Goal: Task Accomplishment & Management: Use online tool/utility

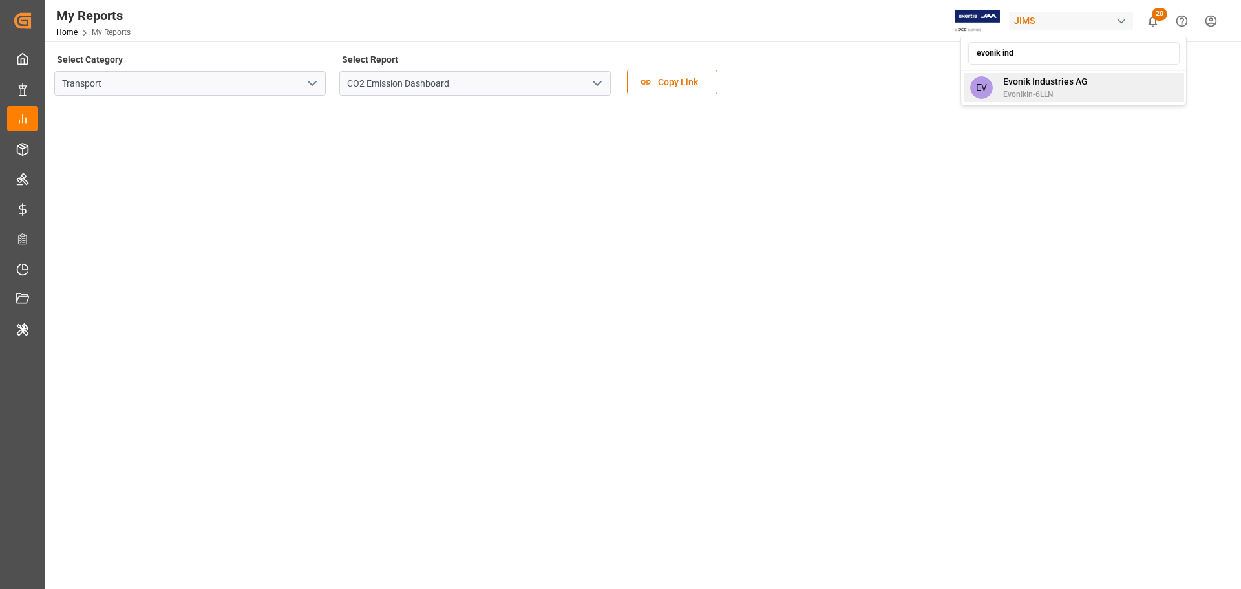
type input "evonik ind"
click at [1088, 90] on div "EV Evonik Industries AG EvonikIn-6LLN" at bounding box center [1074, 87] width 220 height 29
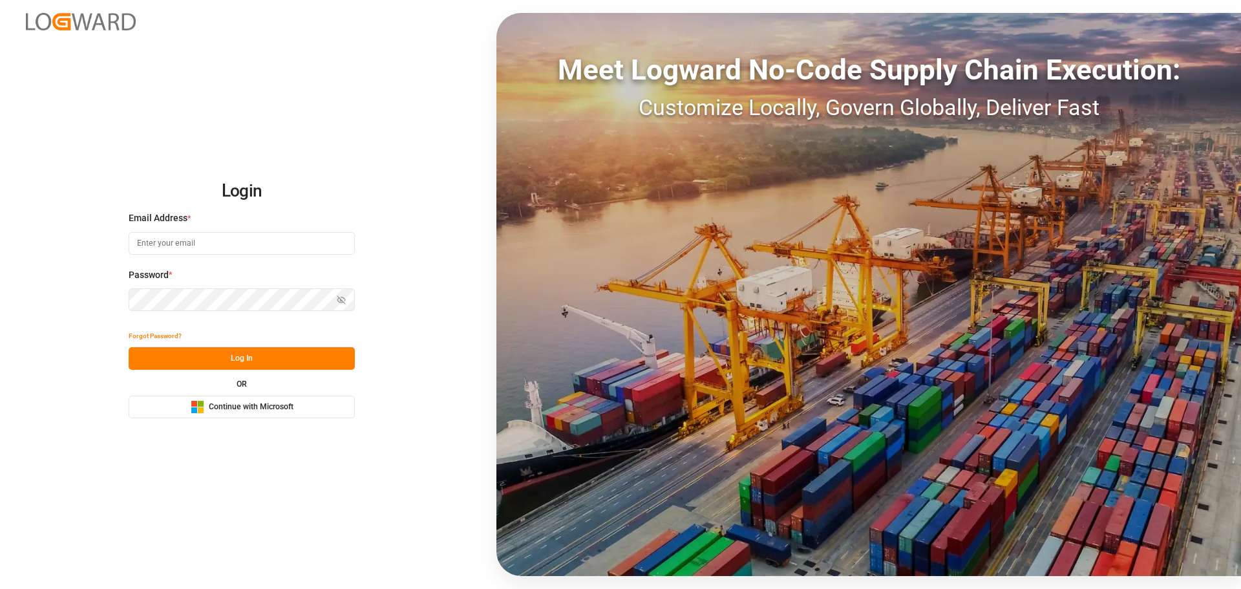
click at [218, 411] on span "Continue with Microsoft" at bounding box center [251, 407] width 85 height 12
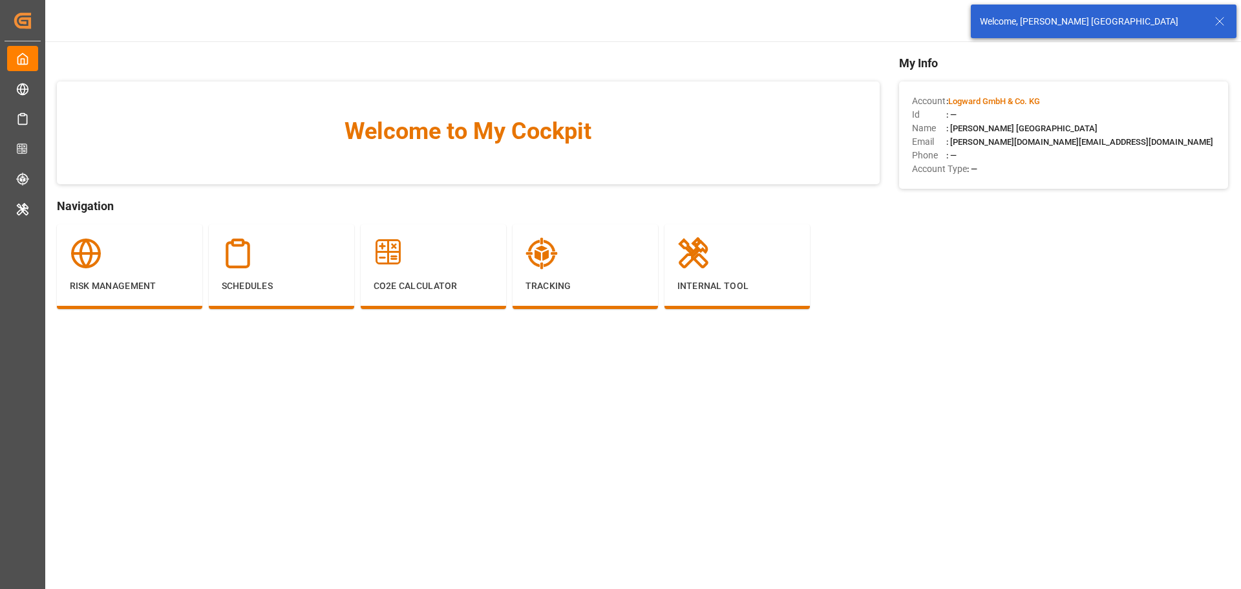
click at [1222, 22] on icon at bounding box center [1220, 22] width 16 height 16
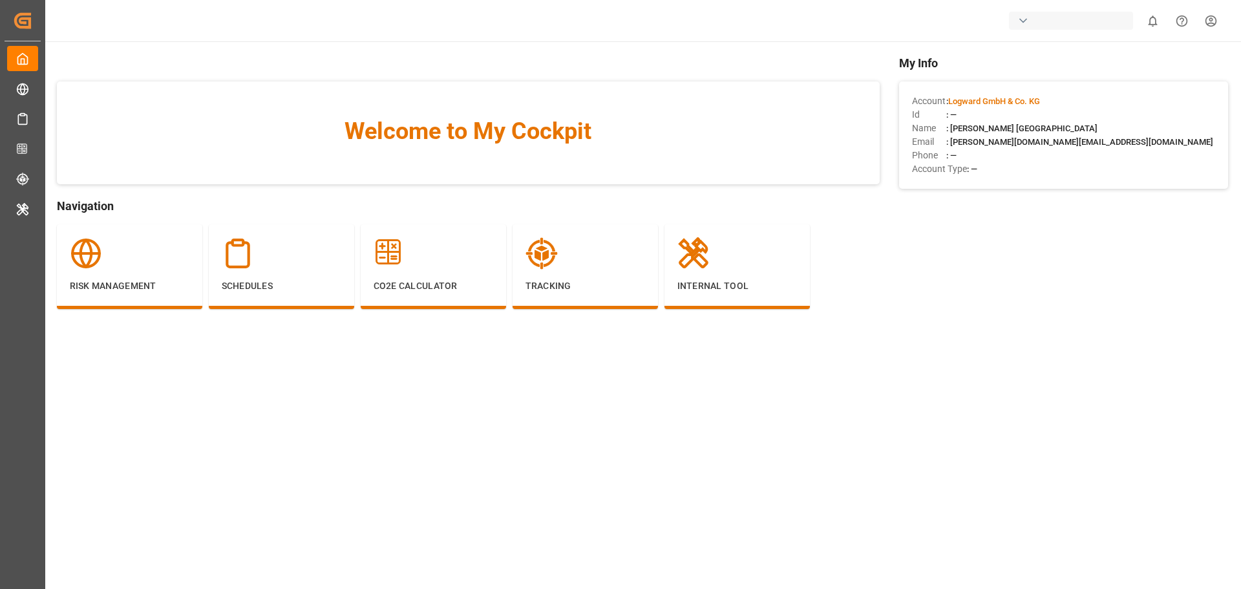
click at [1033, 18] on div "button" at bounding box center [1071, 21] width 124 height 18
type input "evonik ind"
click at [1055, 80] on span "Evonik Industries AG" at bounding box center [1045, 82] width 85 height 14
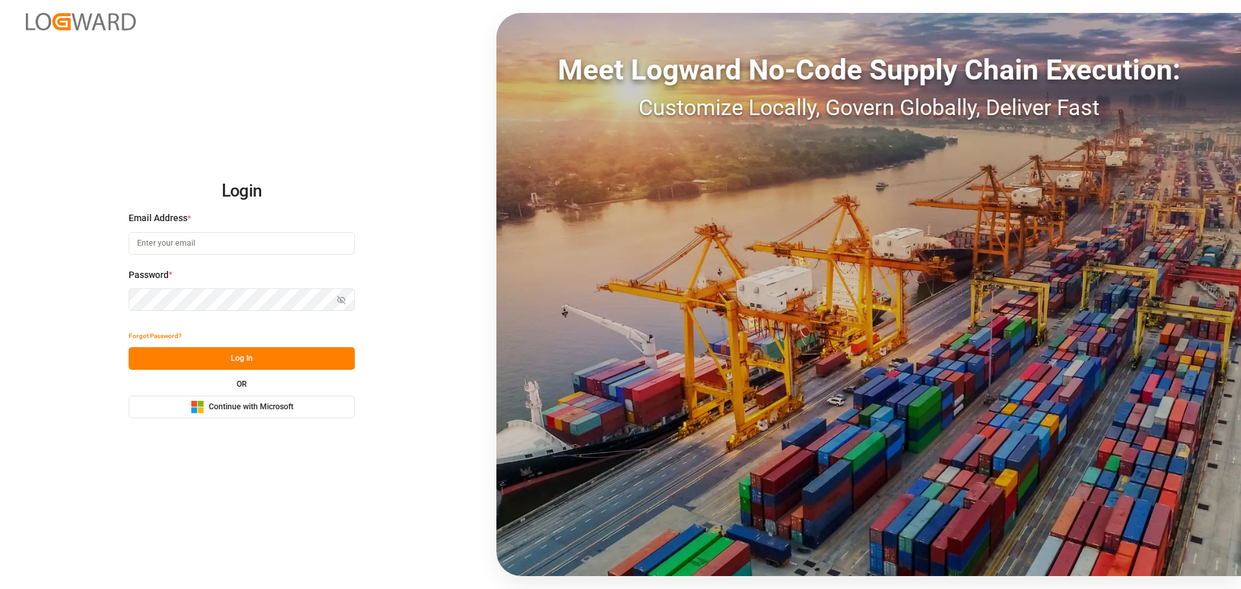
click at [253, 409] on span "Continue with Microsoft" at bounding box center [251, 407] width 85 height 12
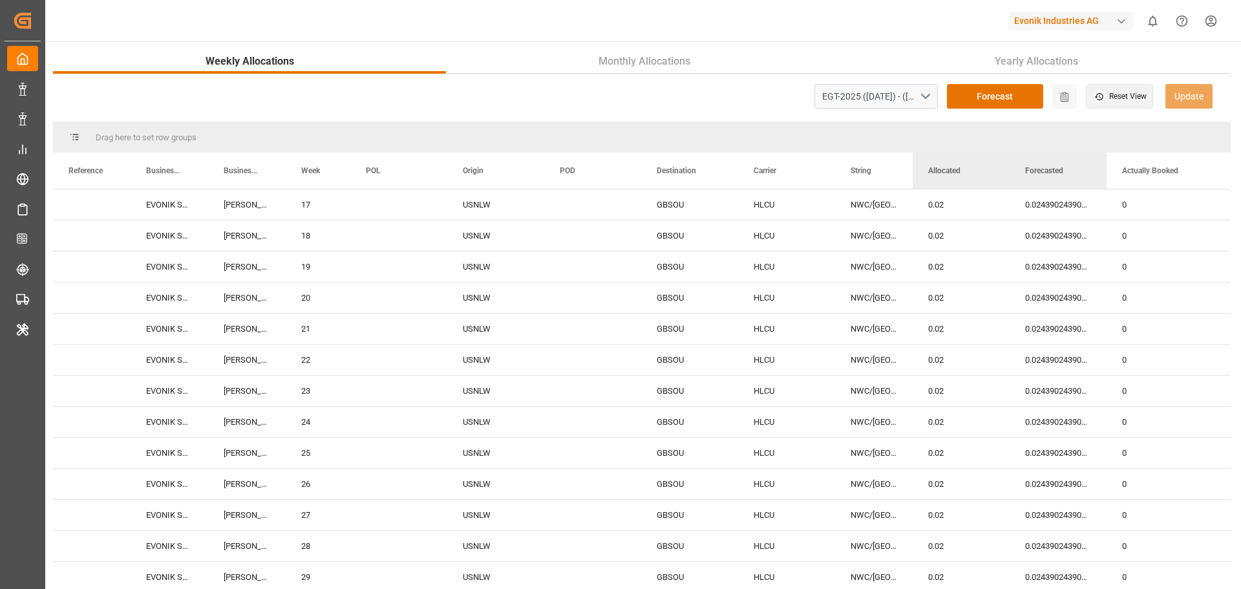
click at [1032, 23] on div "Evonik Industries AG" at bounding box center [1071, 21] width 124 height 19
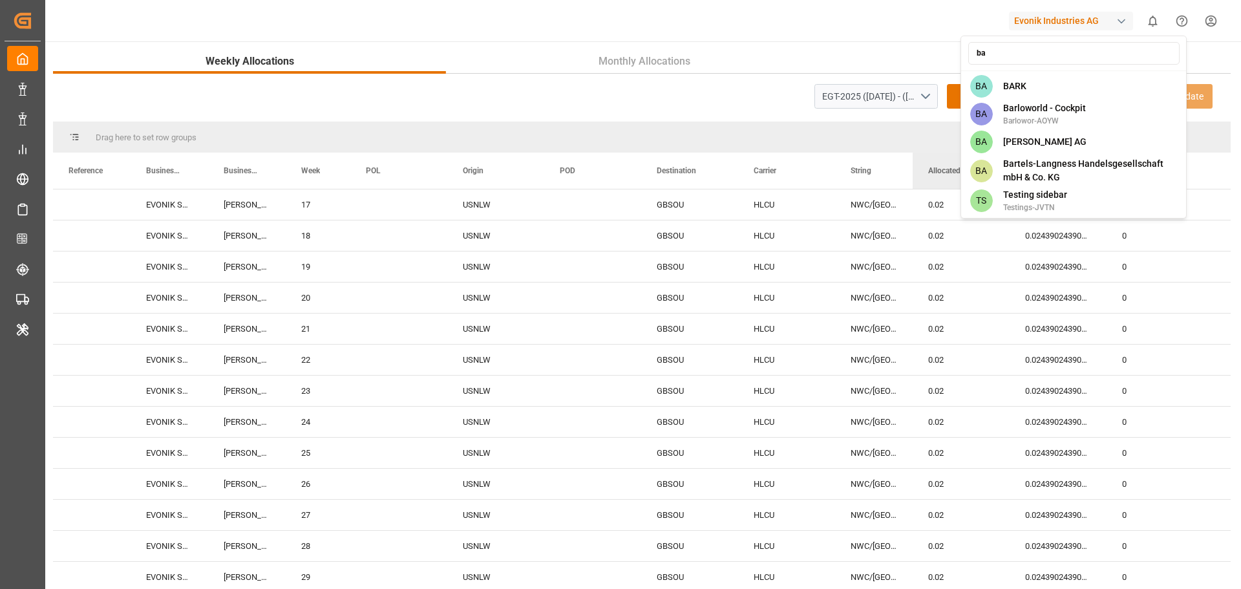
type input "b"
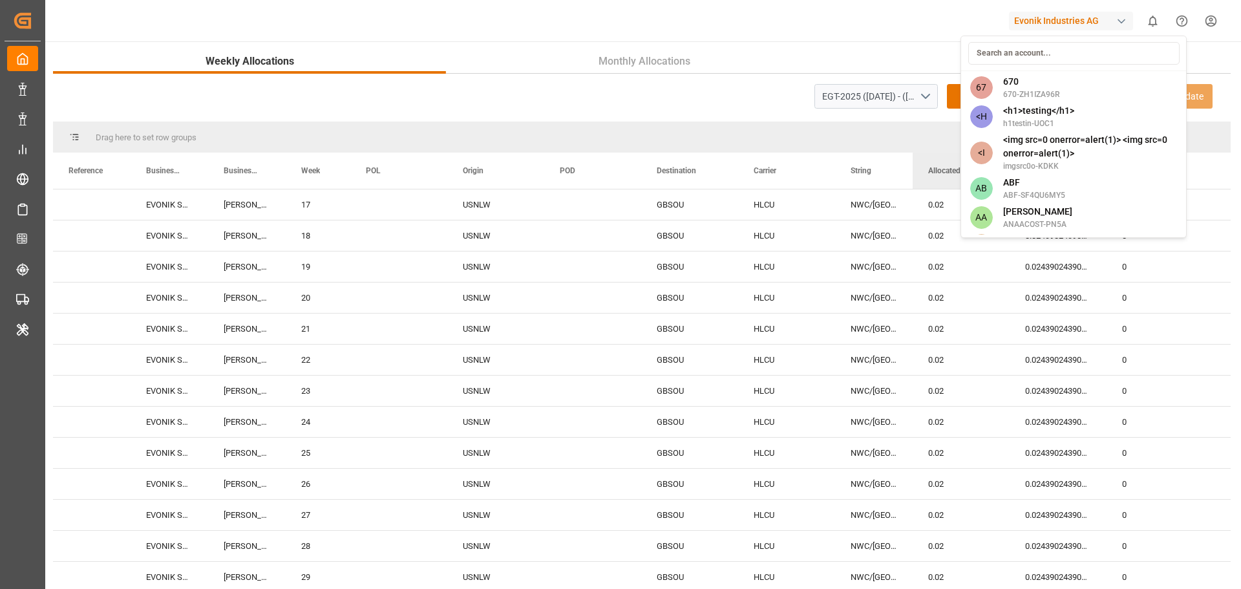
click at [753, 40] on html "Created by potrace 1.15, written by Peter Selinger 2001-2017 Created by potrace…" at bounding box center [620, 294] width 1241 height 589
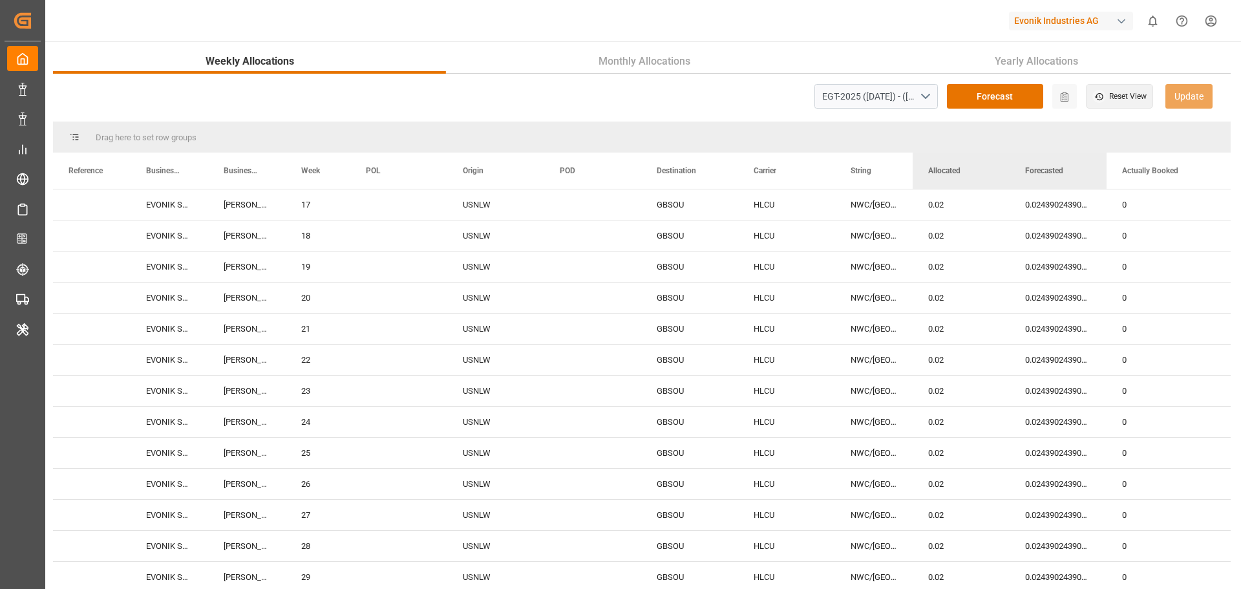
click at [1030, 34] on div "Evonik Industries AG 0 Notifications Only show unread All Watching Mark all cat…" at bounding box center [638, 20] width 1205 height 41
click at [1036, 23] on div "Evonik Industries AG" at bounding box center [1071, 21] width 124 height 19
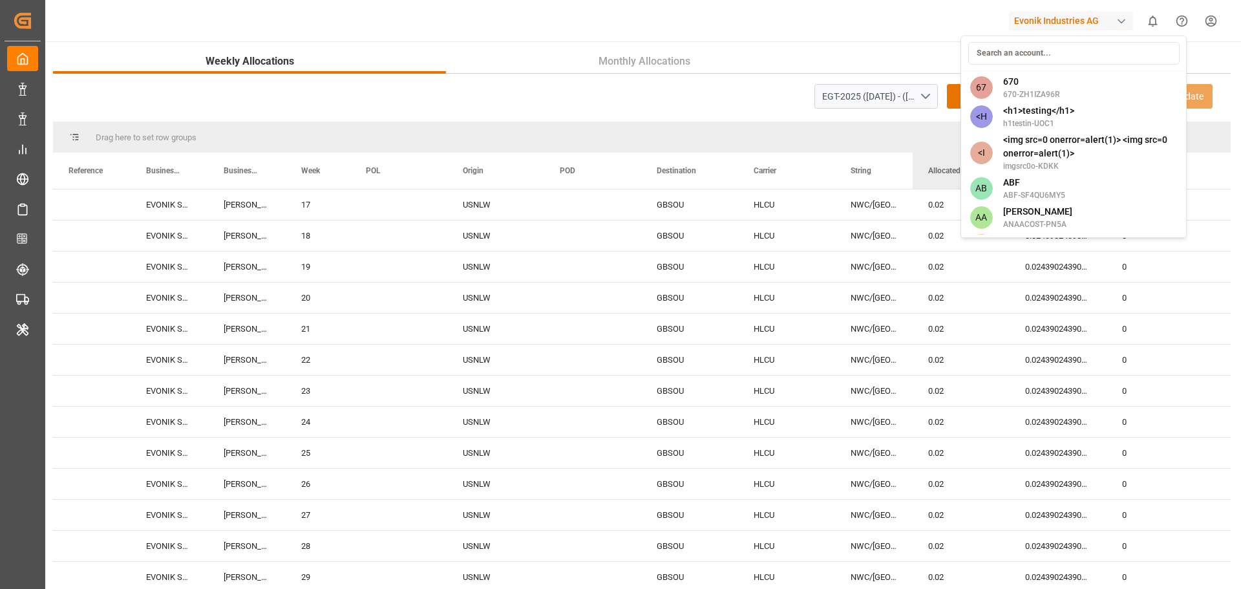
type input "j"
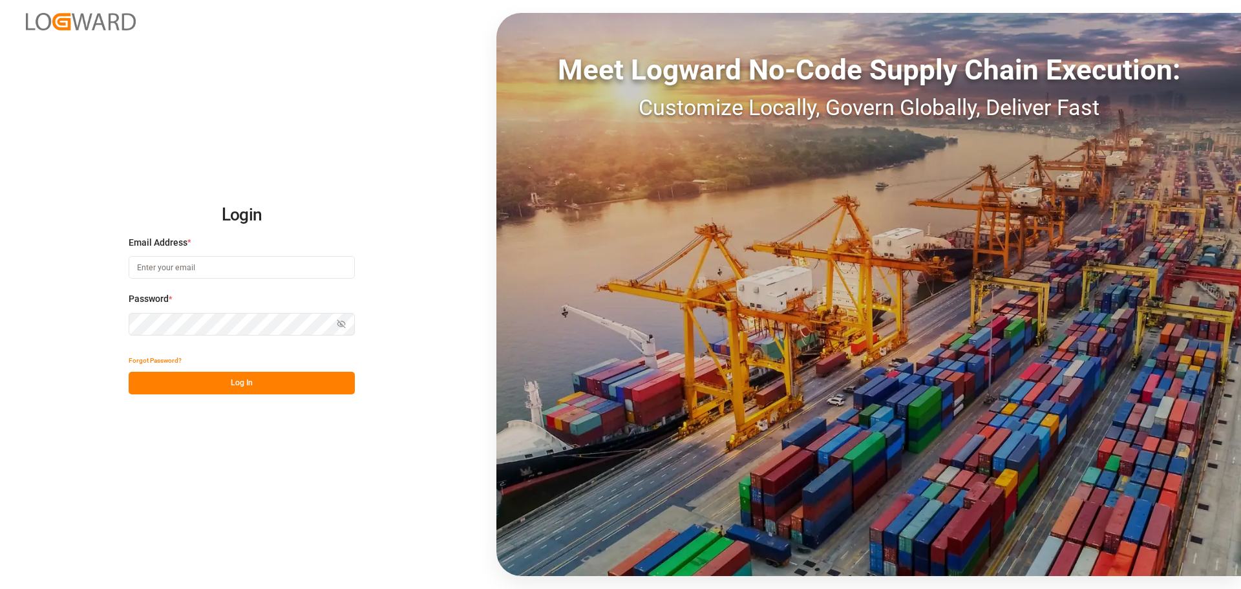
click at [244, 278] on div "Email Address *" at bounding box center [242, 264] width 226 height 57
click at [252, 268] on input at bounding box center [242, 267] width 226 height 23
click at [0, 588] on com-1password-button at bounding box center [0, 589] width 0 height 0
click at [348, 264] on input at bounding box center [242, 267] width 226 height 23
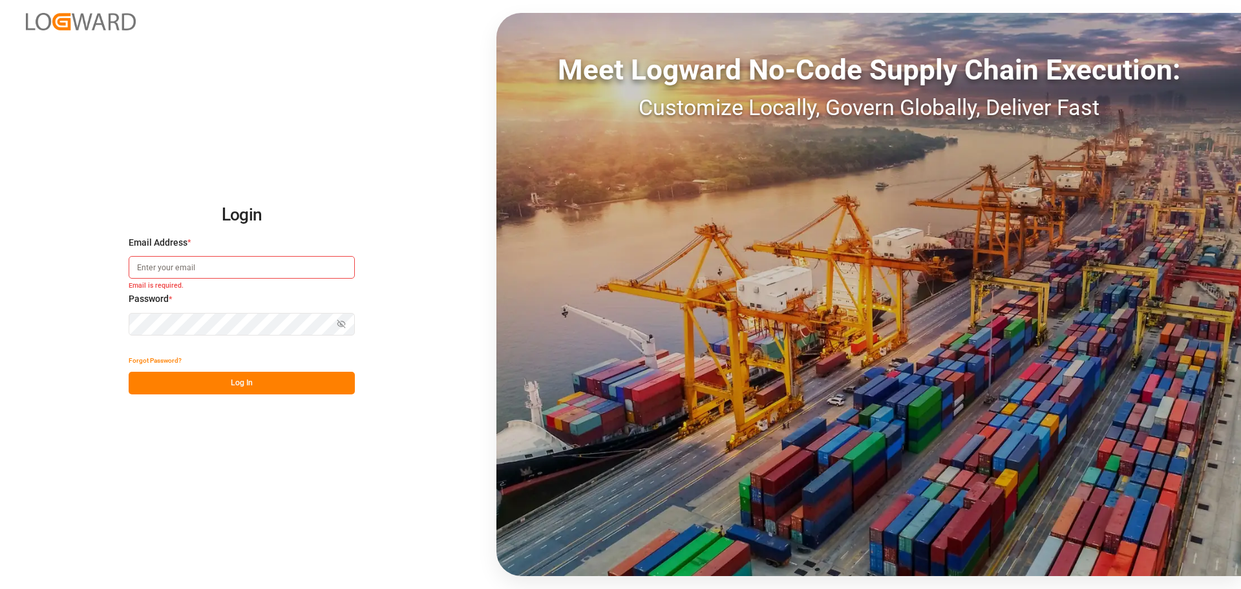
click at [0, 588] on com-1password-button at bounding box center [0, 589] width 0 height 0
type input "[PERSON_NAME][DOMAIN_NAME][EMAIL_ADDRESS][DOMAIN_NAME]"
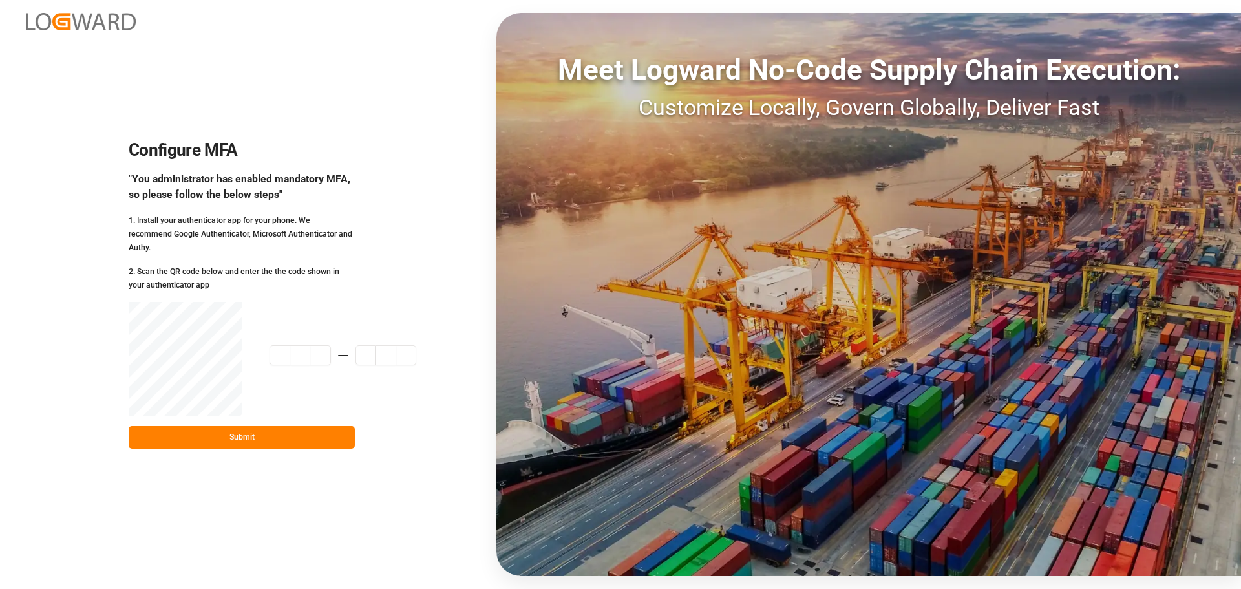
click at [339, 268] on div "2. Scan the QR code below and enter the the code shown in your authenticator app" at bounding box center [242, 277] width 226 height 27
click at [278, 350] on input at bounding box center [356, 355] width 173 height 21
paste input "940866"
type input "940866"
click at [332, 426] on button "Submit" at bounding box center [242, 437] width 226 height 23
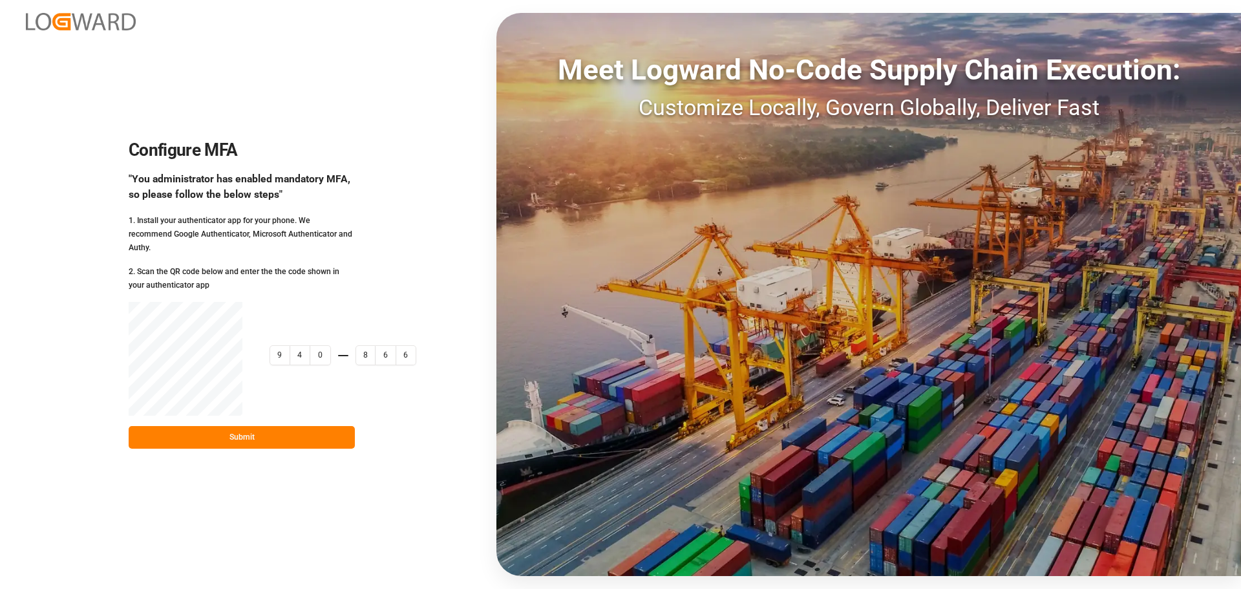
click at [157, 283] on small "2. Scan the QR code below and enter the the code shown in your authenticator app" at bounding box center [234, 278] width 211 height 23
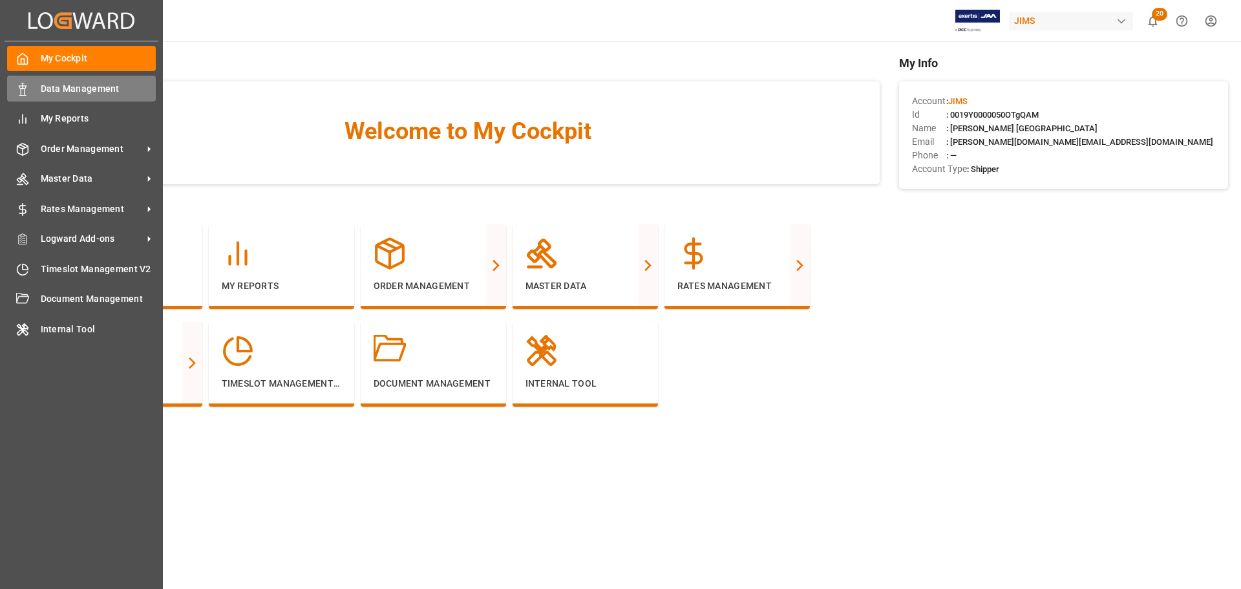
click at [50, 97] on div "Data Management Data Management" at bounding box center [81, 88] width 149 height 25
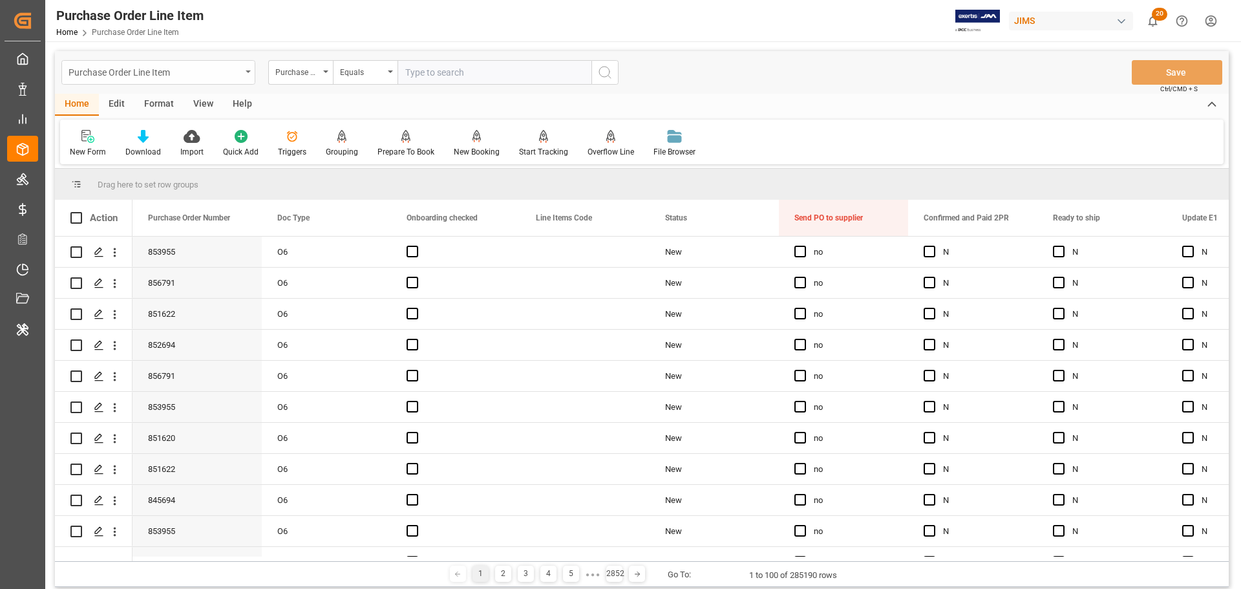
click at [164, 65] on div "Purchase Order Line Item" at bounding box center [155, 71] width 173 height 16
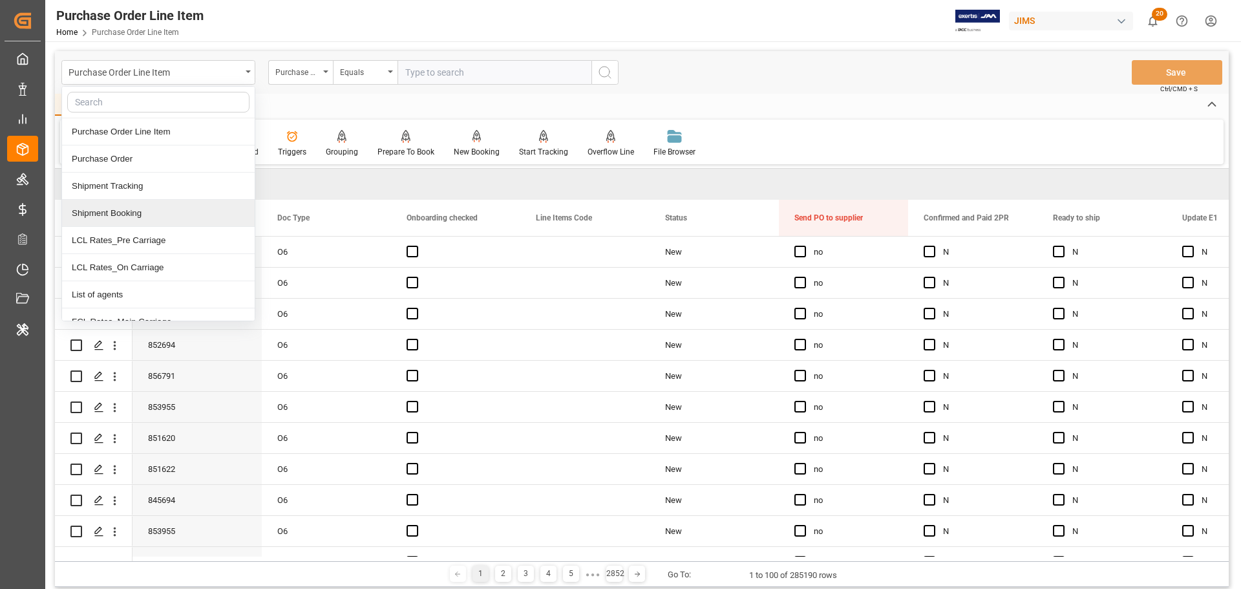
click at [135, 211] on div "Shipment Booking" at bounding box center [158, 213] width 193 height 27
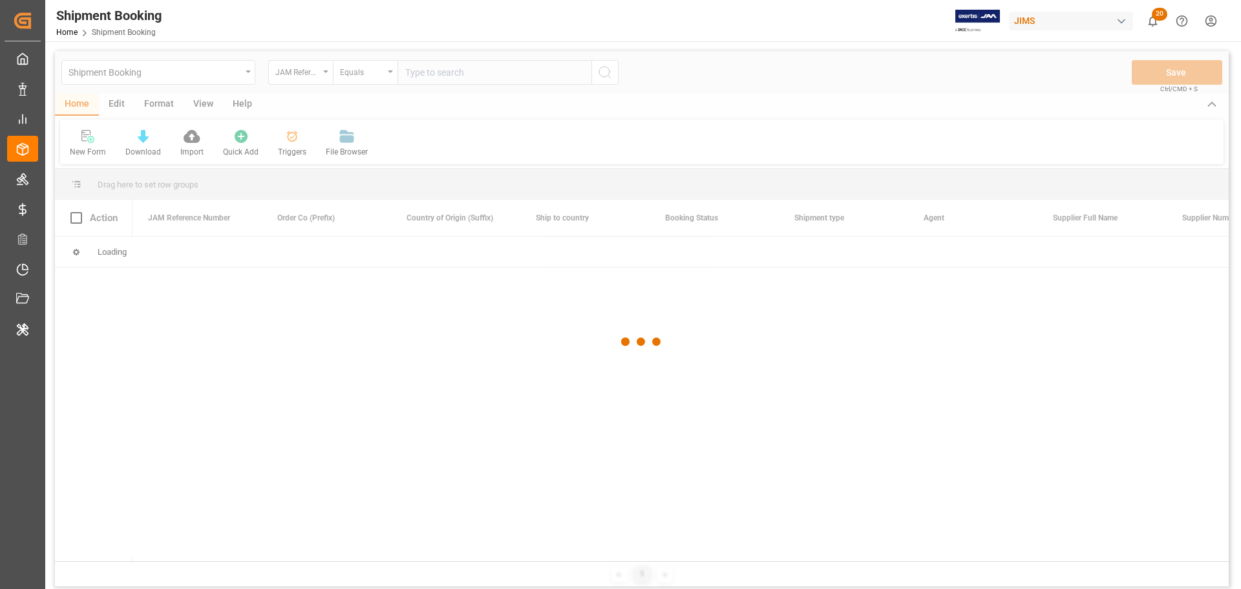
click at [119, 104] on div at bounding box center [642, 341] width 1174 height 581
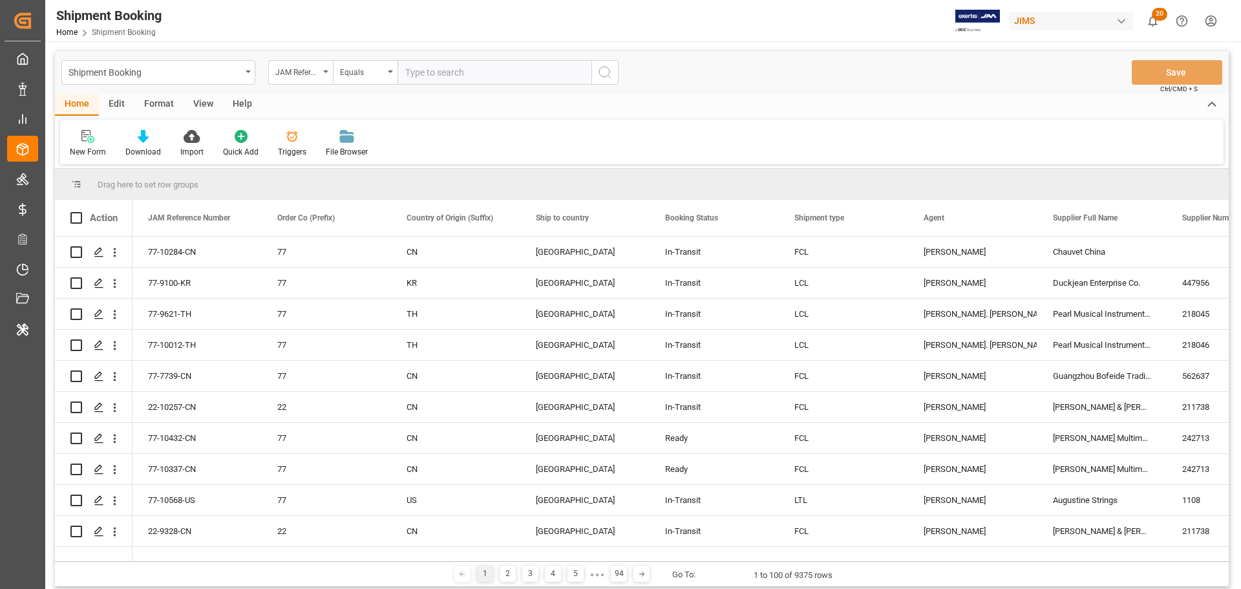
click at [115, 106] on div "Edit" at bounding box center [117, 105] width 36 height 22
click at [337, 139] on div at bounding box center [352, 136] width 44 height 14
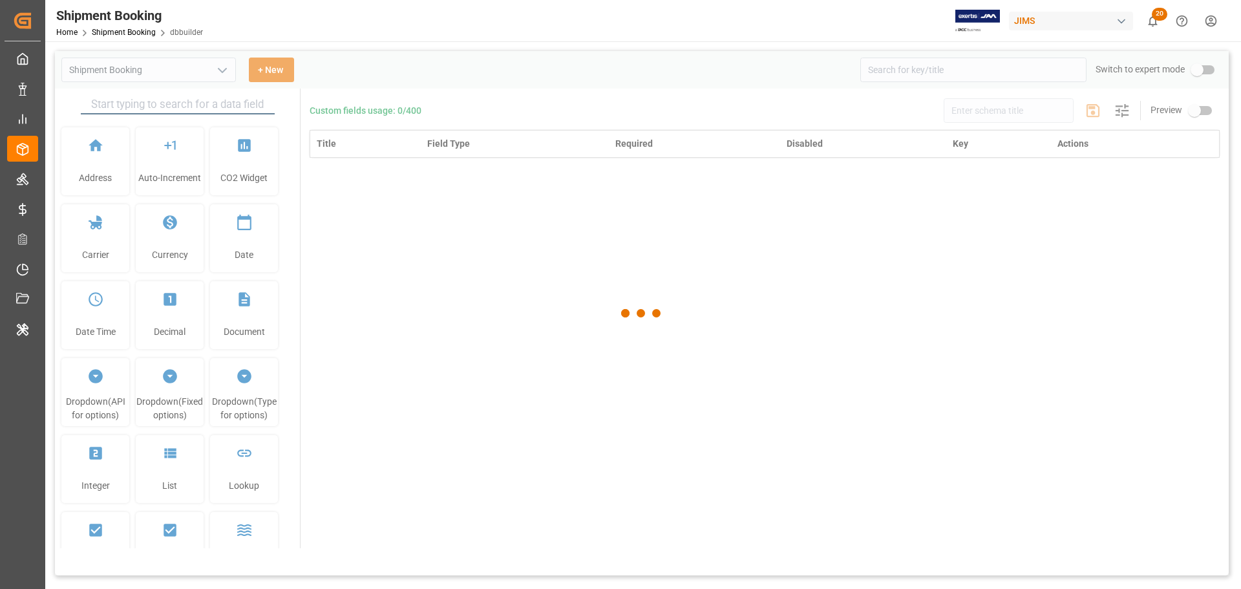
type input "Shipment Booking"
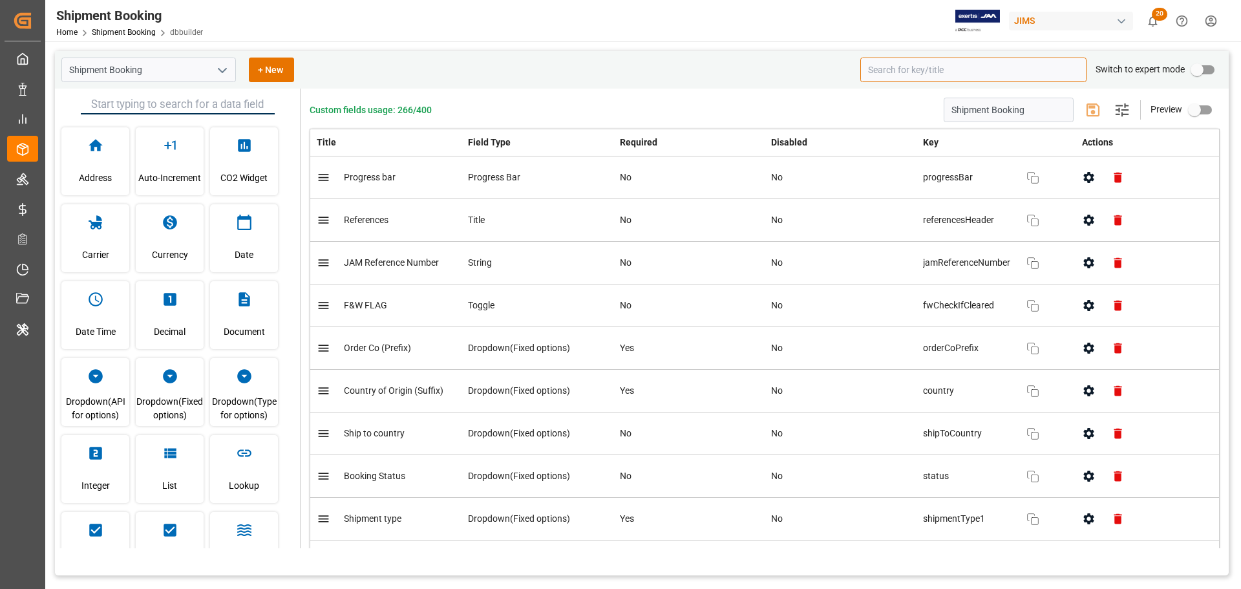
click at [916, 70] on input at bounding box center [973, 70] width 226 height 25
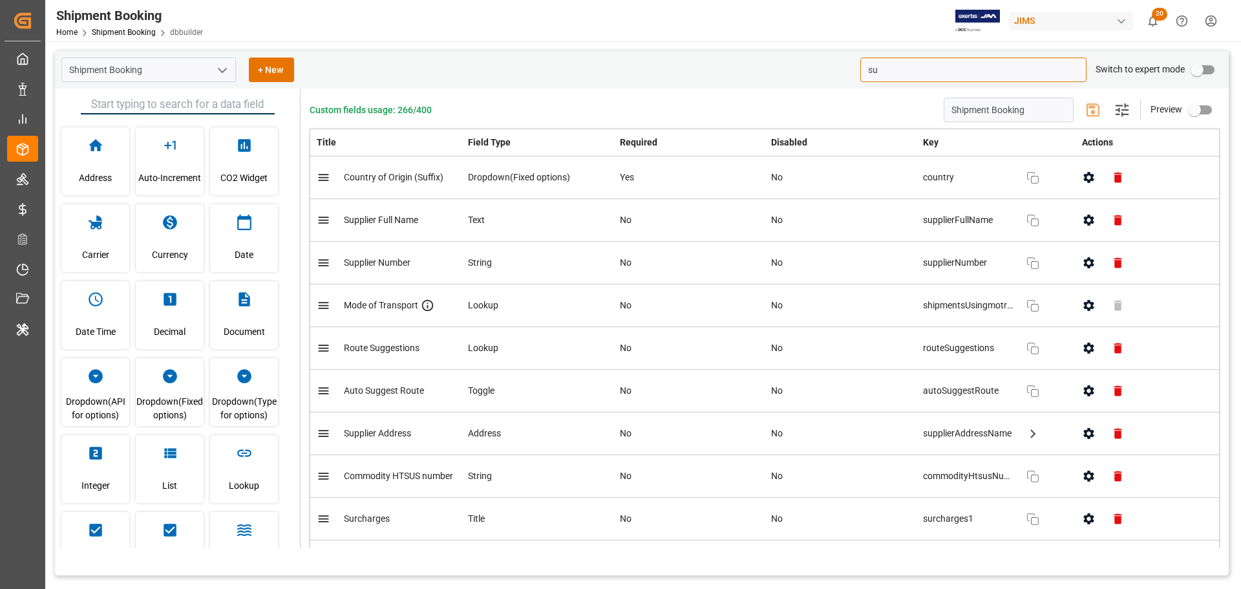
type input "s"
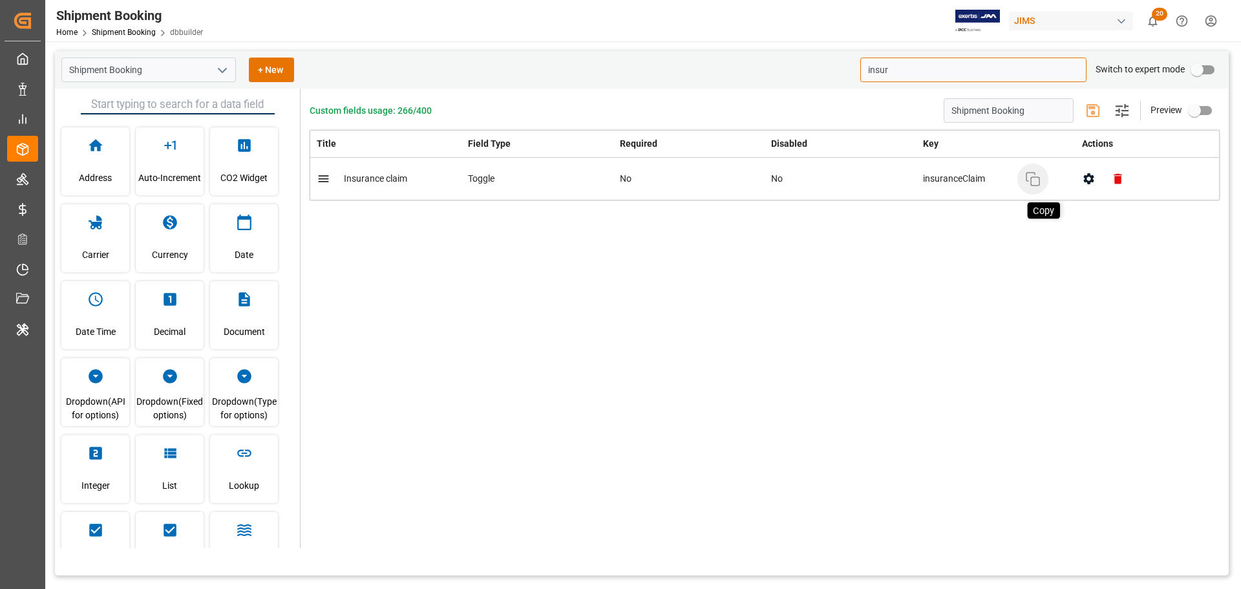
click at [1031, 184] on rect "button" at bounding box center [1035, 181] width 8 height 8
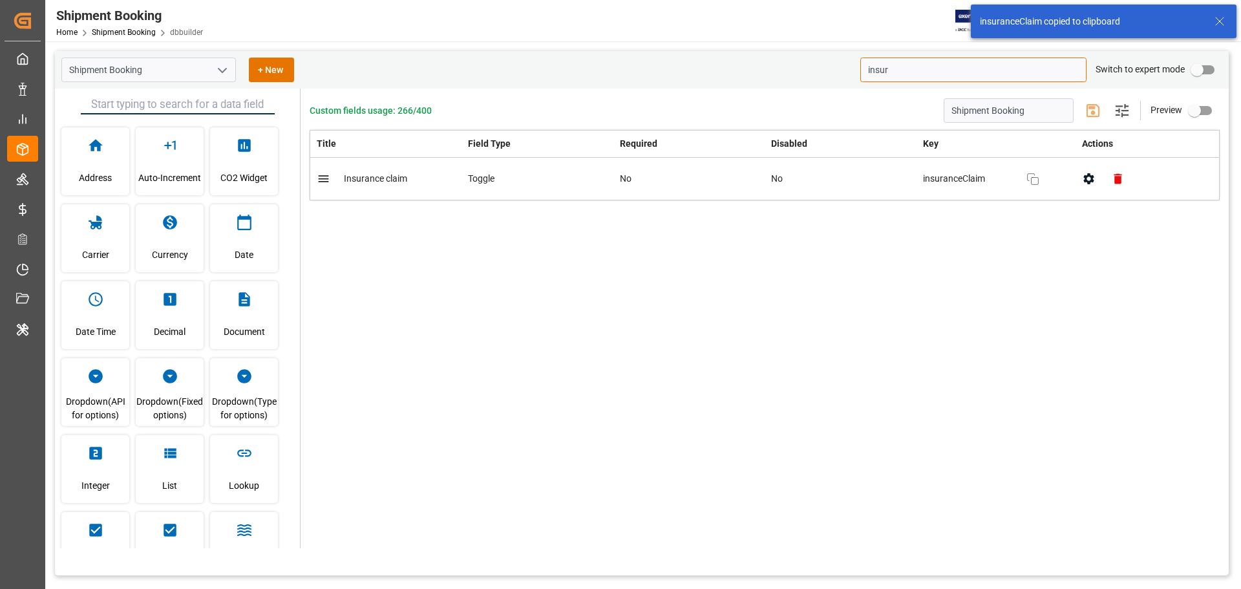
click at [1087, 184] on icon "button" at bounding box center [1089, 179] width 14 height 14
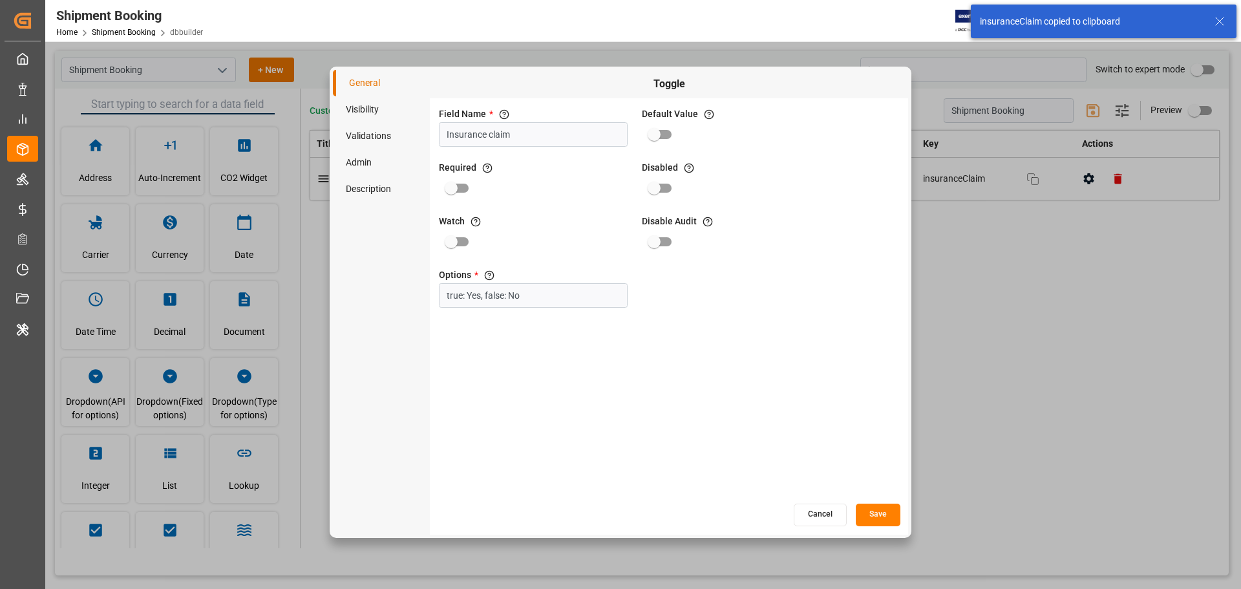
drag, startPoint x: 528, startPoint y: 136, endPoint x: 397, endPoint y: 135, distance: 131.2
click at [397, 135] on div "General Visibility Validations Admin Description Toggle Field Name * The title …" at bounding box center [620, 302] width 575 height 465
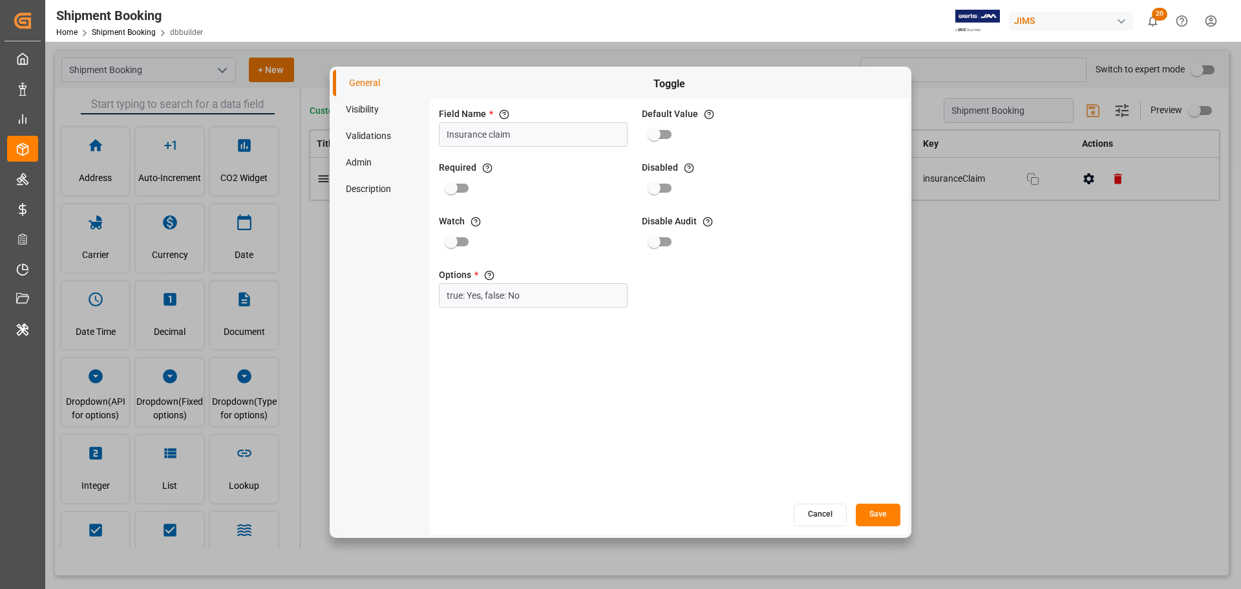
click at [824, 521] on button "Cancel" at bounding box center [820, 515] width 53 height 23
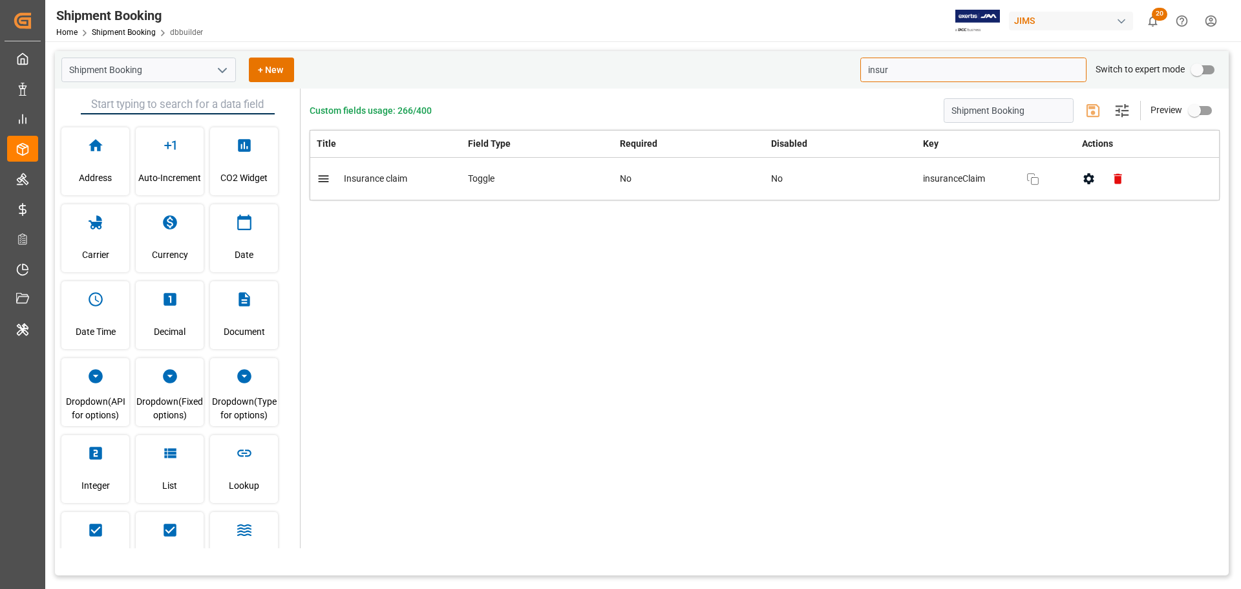
click at [939, 80] on input "insur" at bounding box center [973, 70] width 226 height 25
paste input "F&W FLAG"
drag, startPoint x: 933, startPoint y: 71, endPoint x: 813, endPoint y: 70, distance: 119.6
click at [813, 70] on div "Shipment Booking + New F&W FLAG Switch to expert mode" at bounding box center [642, 69] width 1174 height 37
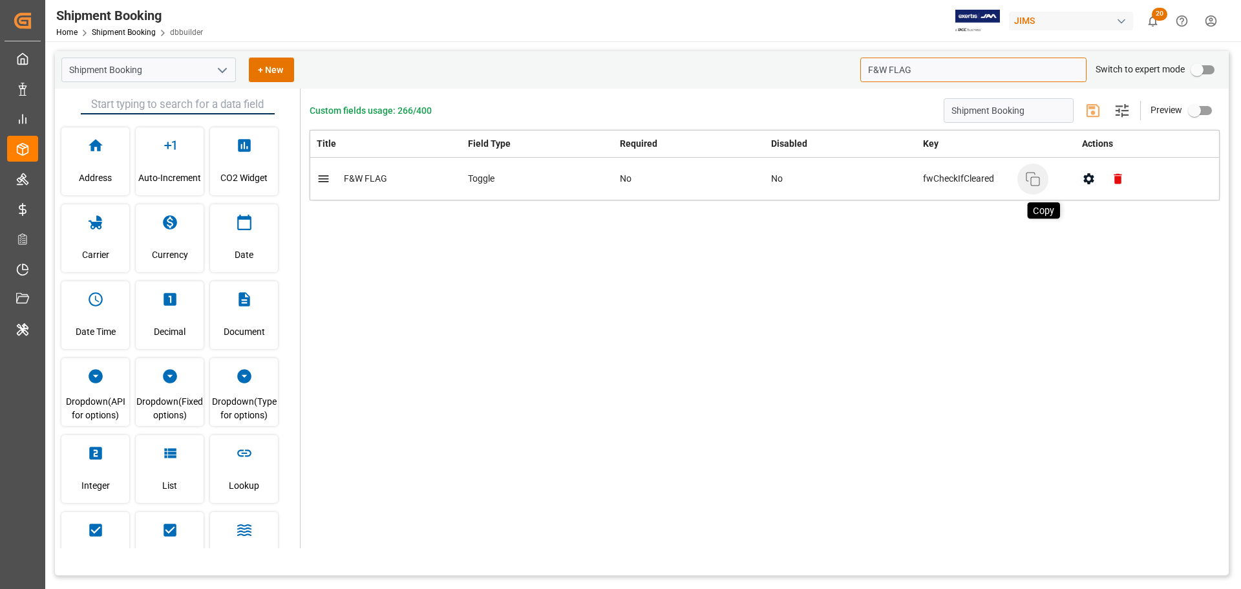
click at [1038, 175] on icon "button" at bounding box center [1033, 179] width 16 height 16
drag, startPoint x: 939, startPoint y: 56, endPoint x: 937, endPoint y: 65, distance: 9.8
click at [939, 56] on div "Shipment Booking + New F&W FLAG Switch to expert mode" at bounding box center [642, 69] width 1174 height 37
drag, startPoint x: 937, startPoint y: 67, endPoint x: 864, endPoint y: 69, distance: 72.4
click at [864, 69] on input "F&W FLAG" at bounding box center [973, 70] width 226 height 25
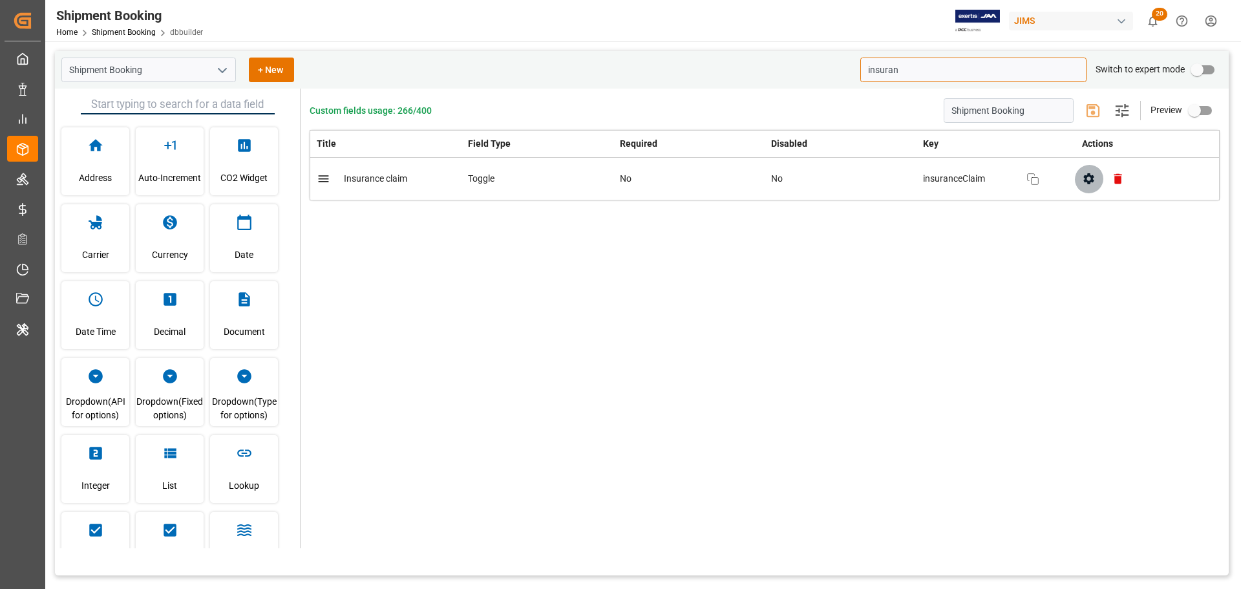
click at [1087, 178] on icon "button" at bounding box center [1088, 178] width 10 height 11
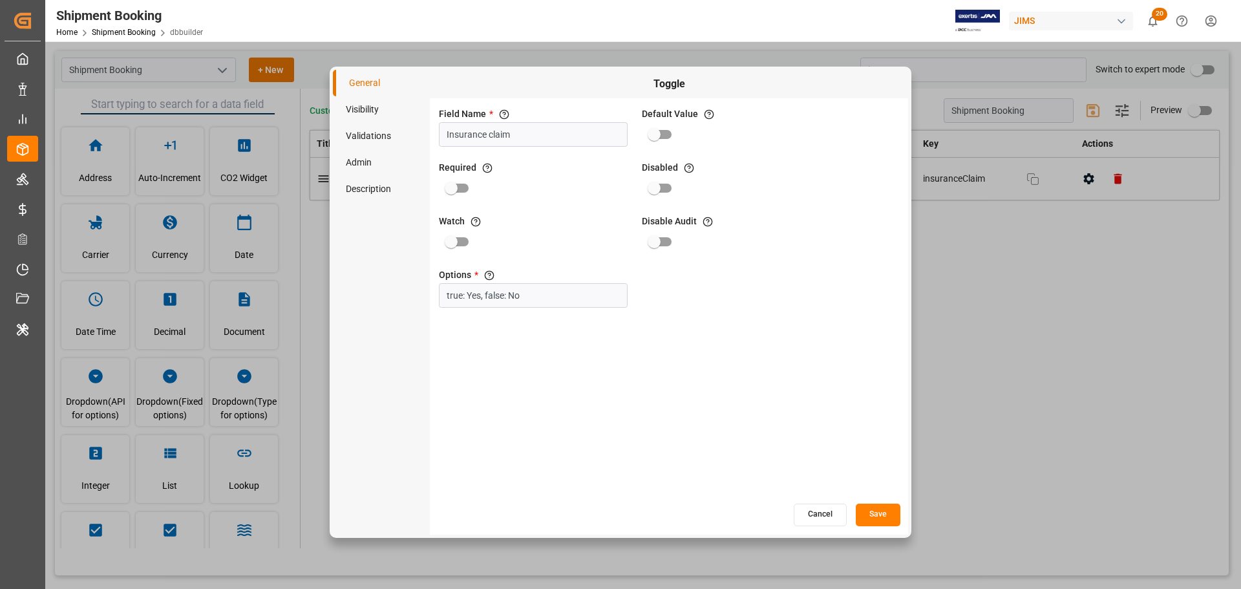
drag, startPoint x: 546, startPoint y: 135, endPoint x: 217, endPoint y: 134, distance: 328.4
click at [217, 134] on div "General Visibility Validations Admin Description Toggle Field Name * The title …" at bounding box center [620, 294] width 1241 height 589
click at [821, 519] on button "Cancel" at bounding box center [820, 515] width 53 height 23
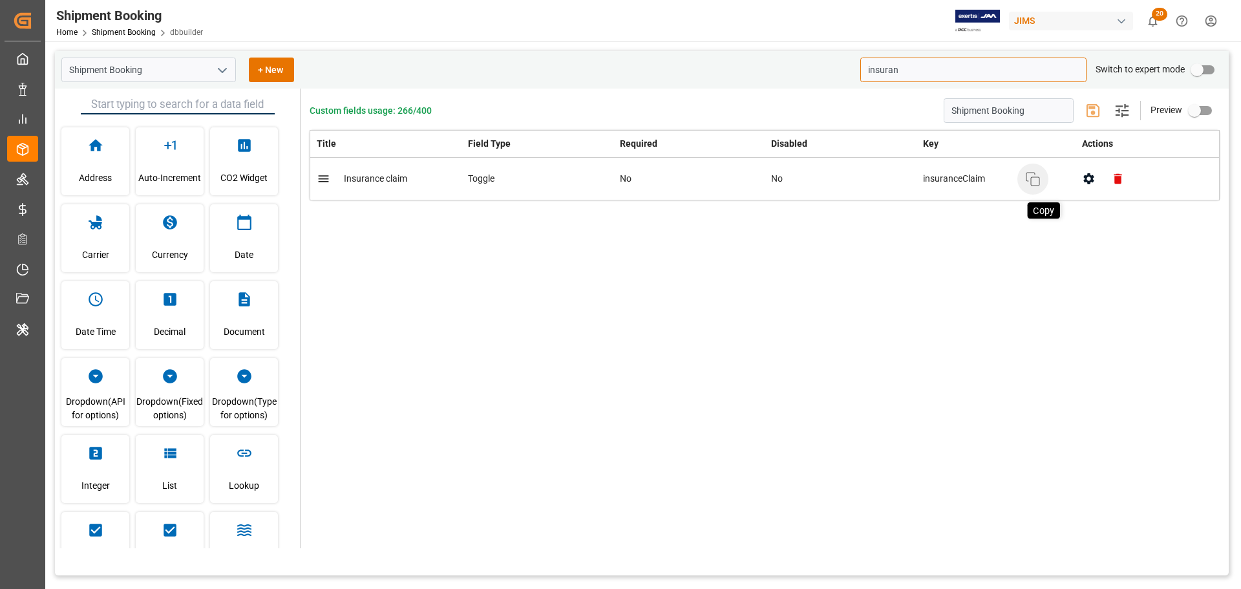
click at [1028, 185] on icon "button" at bounding box center [1033, 179] width 16 height 16
click at [878, 72] on input "insuran" at bounding box center [973, 70] width 226 height 25
click at [1091, 183] on icon "button" at bounding box center [1089, 179] width 14 height 14
type input "flag"
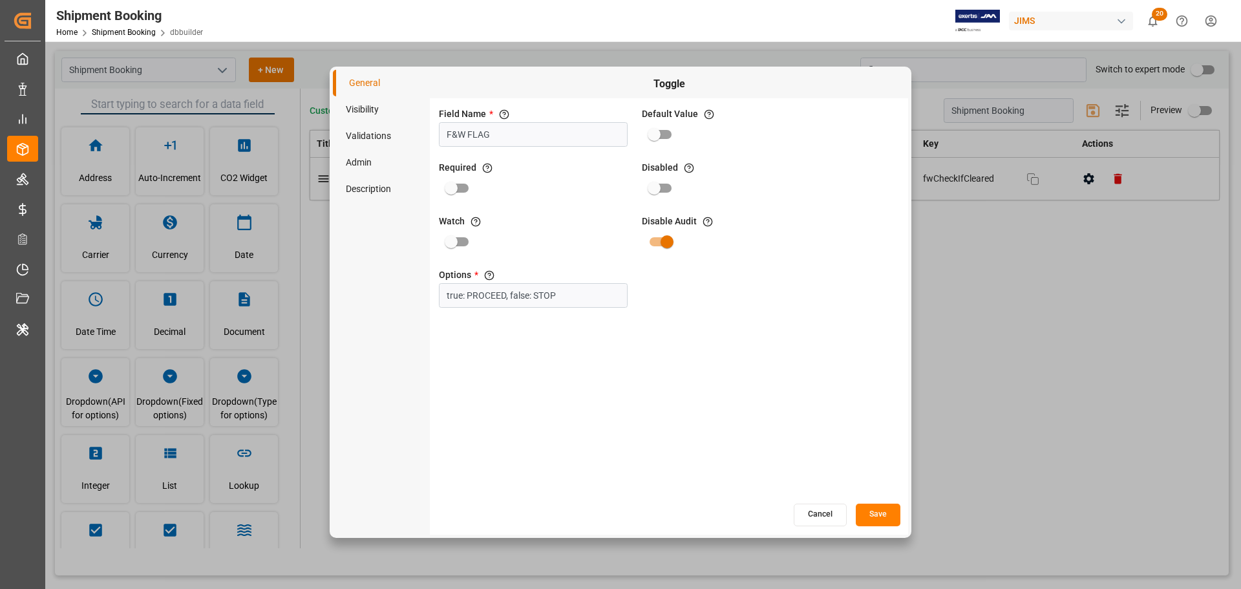
click at [822, 524] on button "Cancel" at bounding box center [820, 515] width 53 height 23
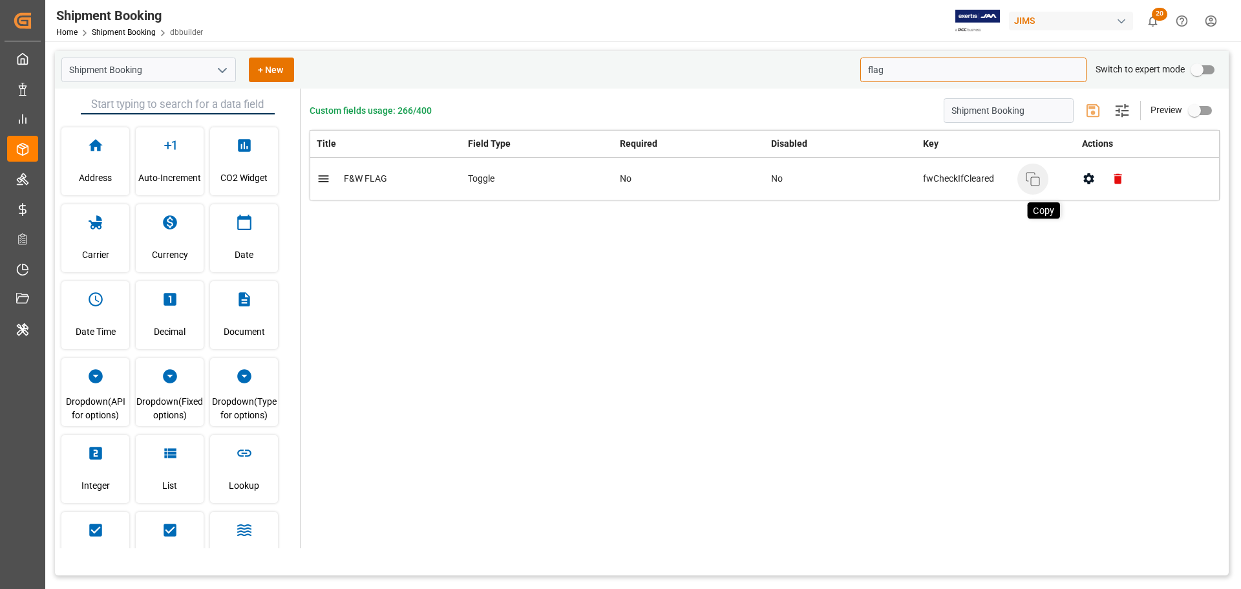
click at [1030, 175] on icon "button" at bounding box center [1033, 179] width 16 height 16
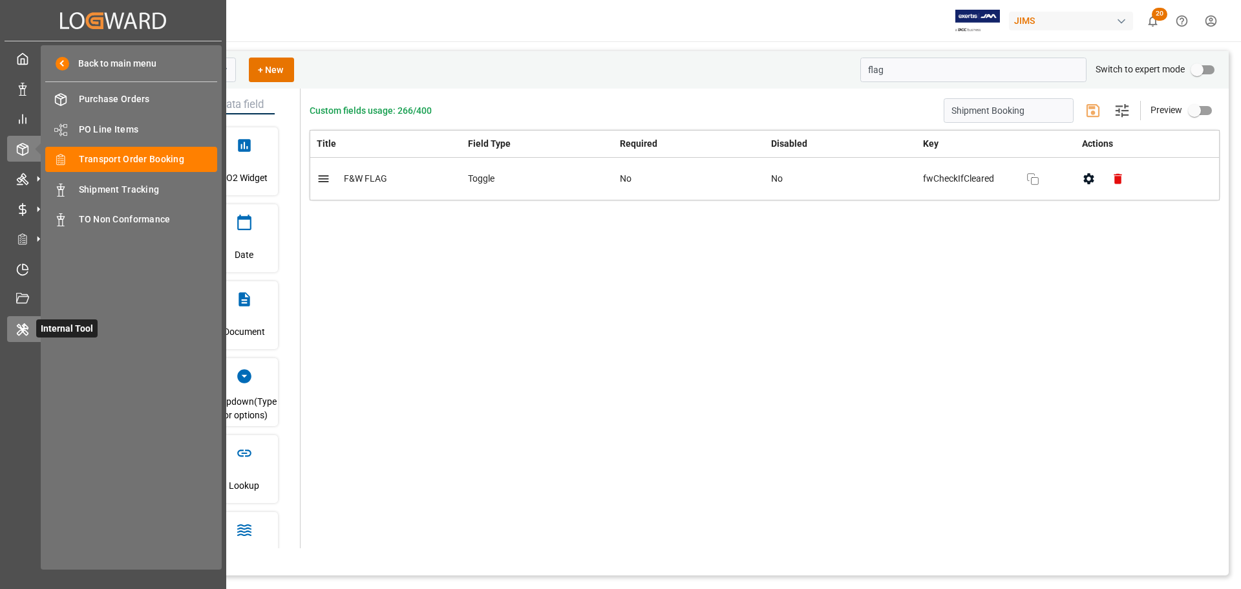
click at [33, 334] on div "Internal Tool Internal Tool" at bounding box center [113, 328] width 212 height 25
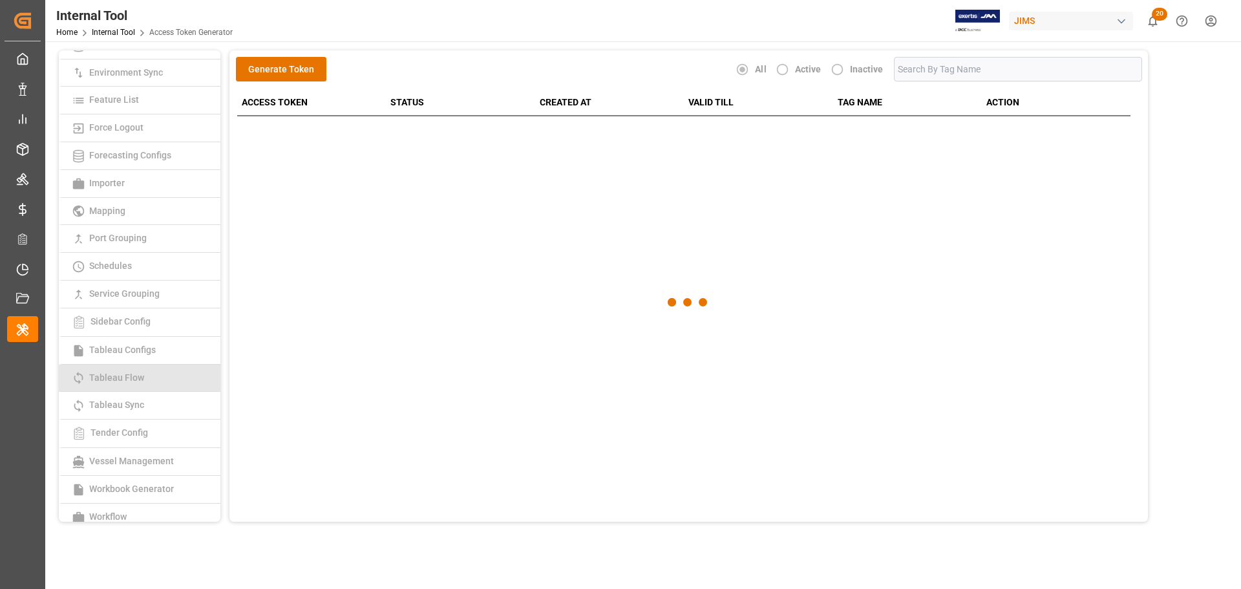
scroll to position [194, 0]
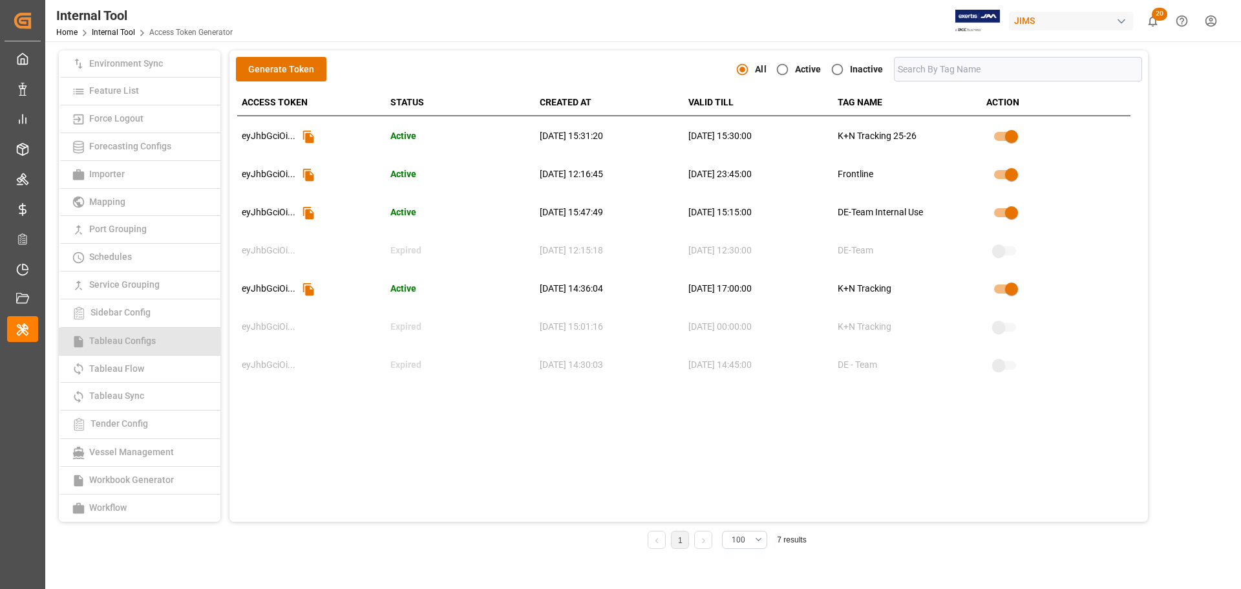
click at [147, 338] on span "Tableau Configs" at bounding box center [122, 341] width 74 height 10
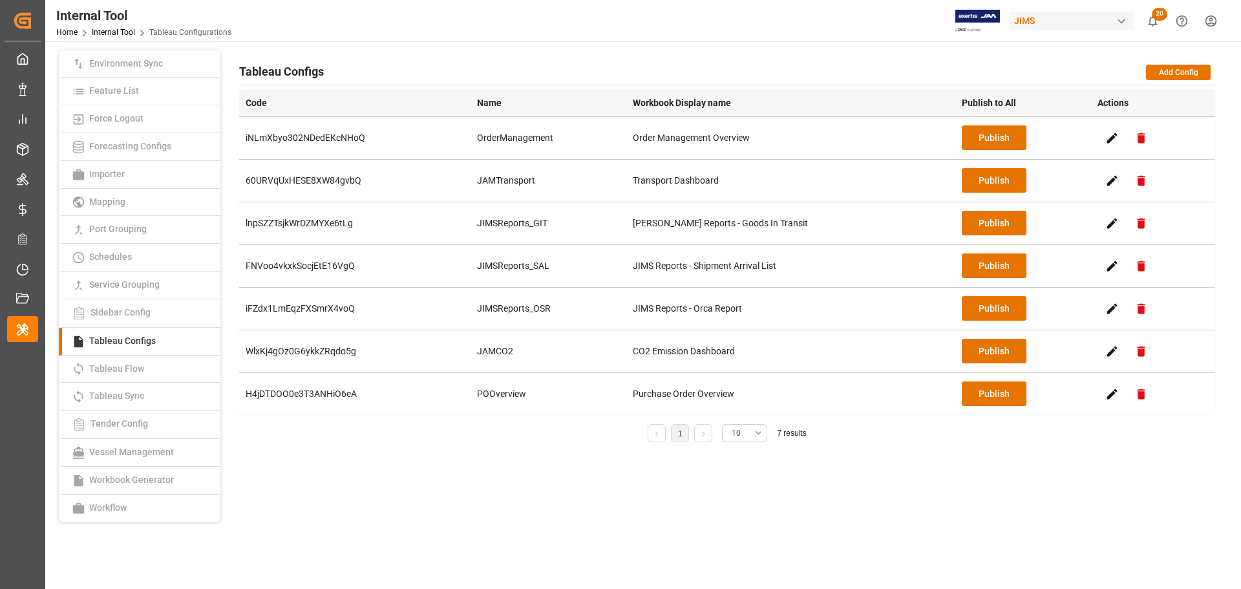
click at [1210, 21] on html "Created by potrace 1.15, written by Peter Selinger 2001-2017 Created by potrace…" at bounding box center [620, 294] width 1241 height 589
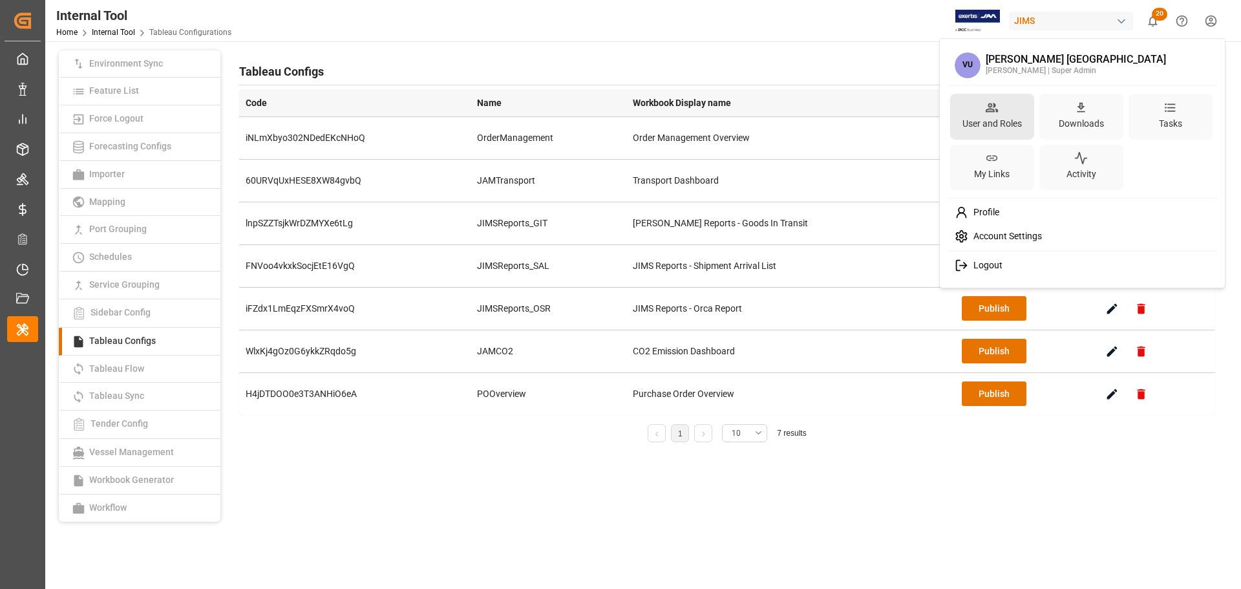
click at [975, 115] on div "User and Roles" at bounding box center [992, 123] width 65 height 19
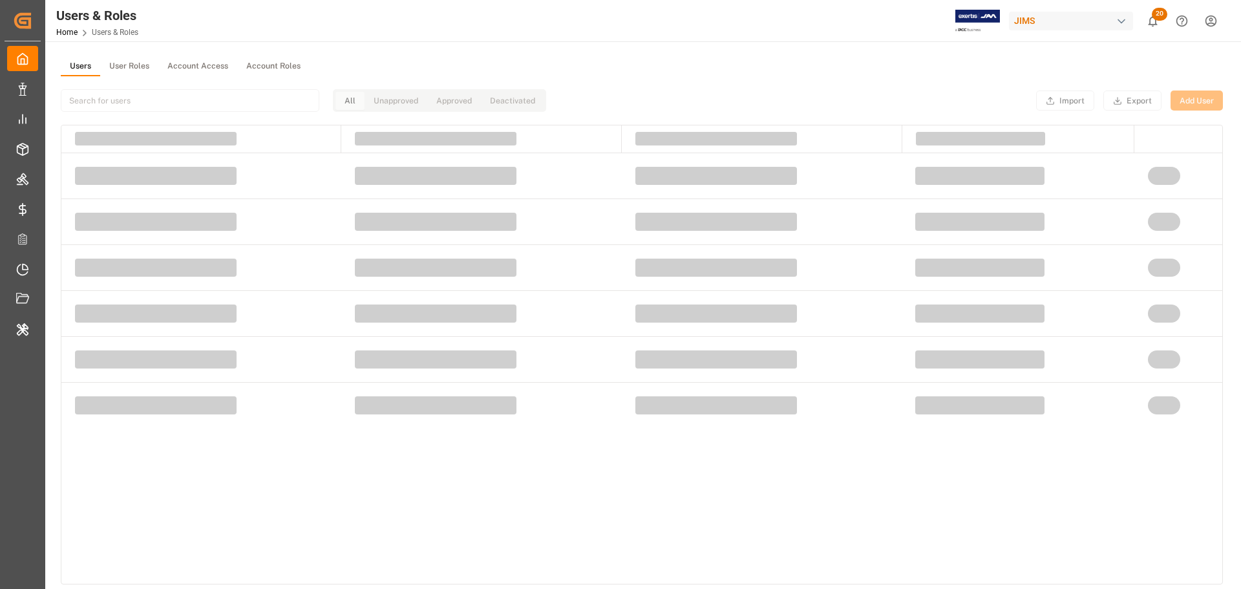
click at [126, 65] on button "User Roles" at bounding box center [129, 66] width 58 height 19
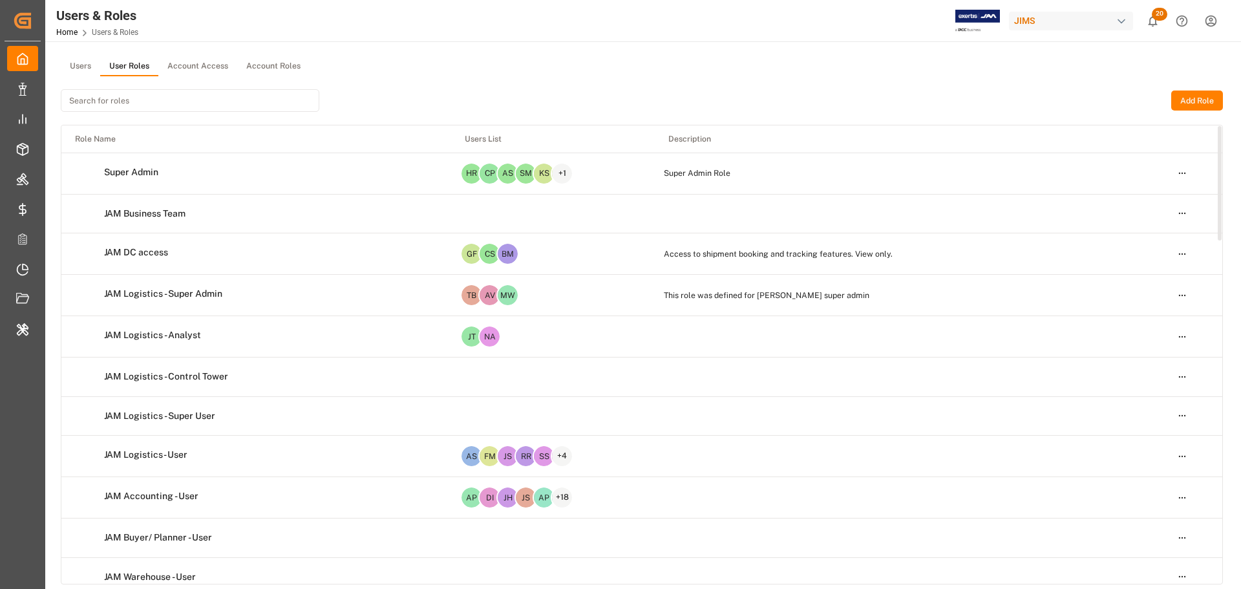
click at [1178, 172] on html "Created by potrace 1.15, written by Peter Selinger 2001-2017 Created by potrace…" at bounding box center [620, 294] width 1241 height 589
click at [1142, 195] on div "Edit" at bounding box center [1155, 197] width 67 height 18
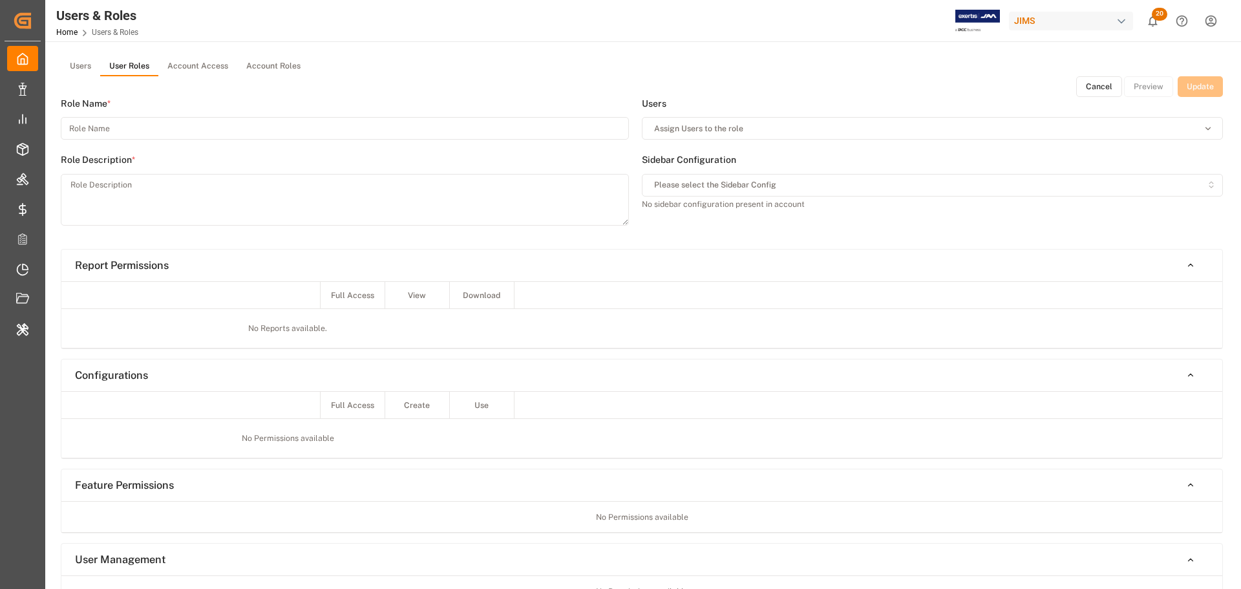
type input "Super Admin"
type textarea "Super Admin Role"
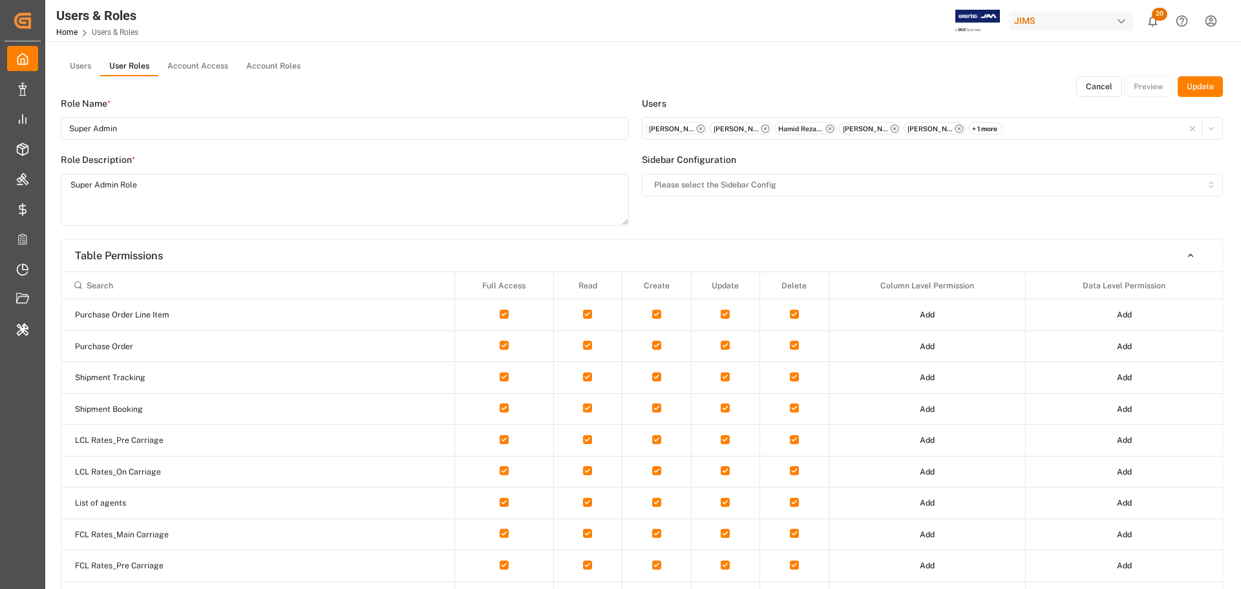
click at [979, 129] on div "+ 1 more" at bounding box center [985, 128] width 34 height 13
click at [985, 89] on div "Cancel Preview Update" at bounding box center [642, 86] width 1162 height 21
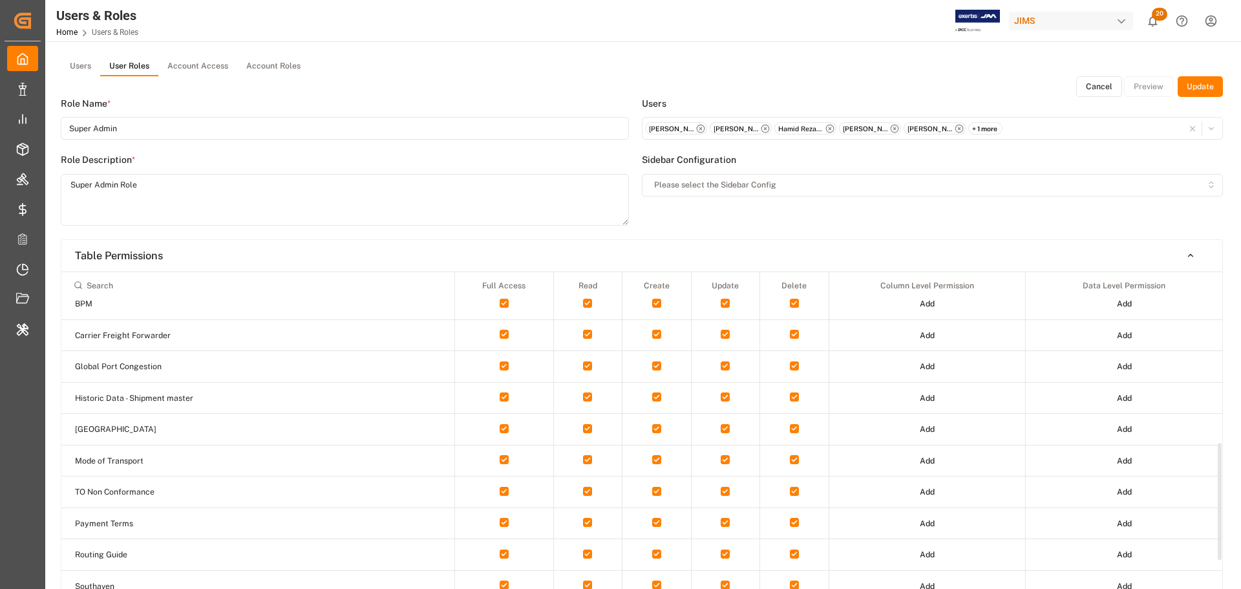
scroll to position [646, 0]
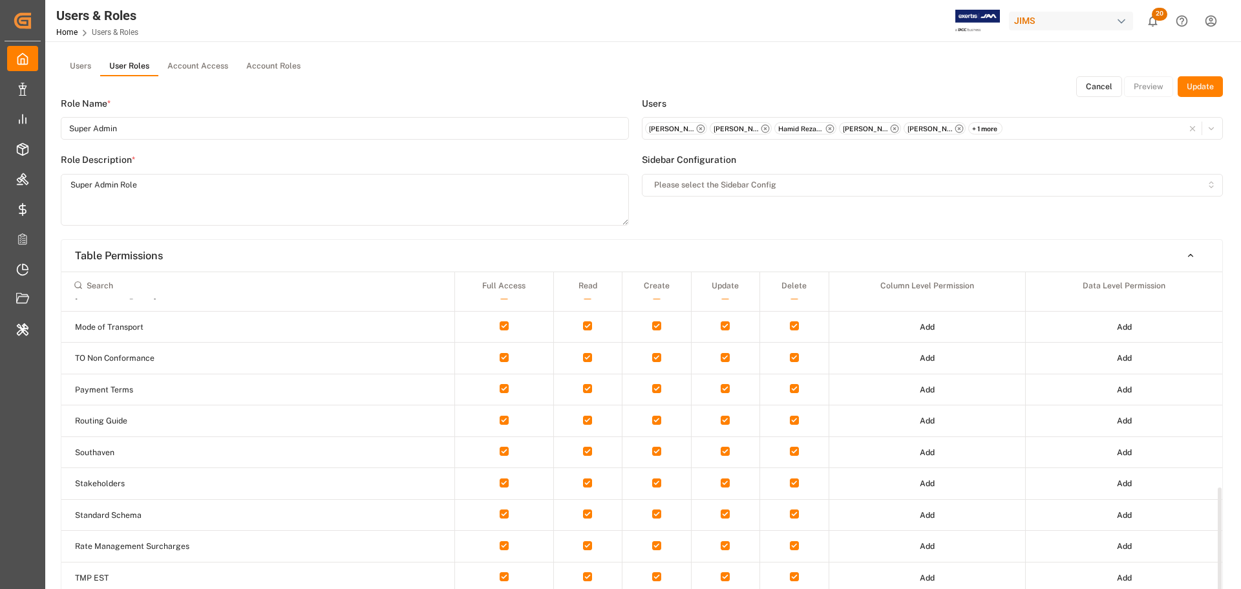
click at [1108, 87] on button "Cancel" at bounding box center [1099, 86] width 46 height 21
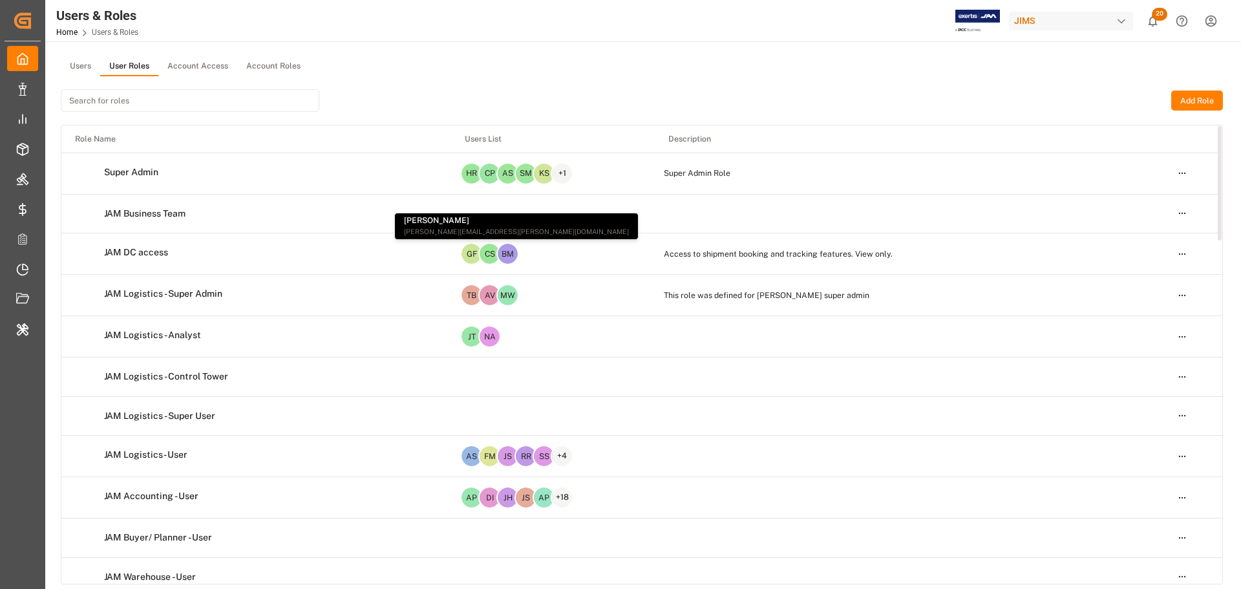
click at [79, 67] on button "Users" at bounding box center [80, 66] width 39 height 19
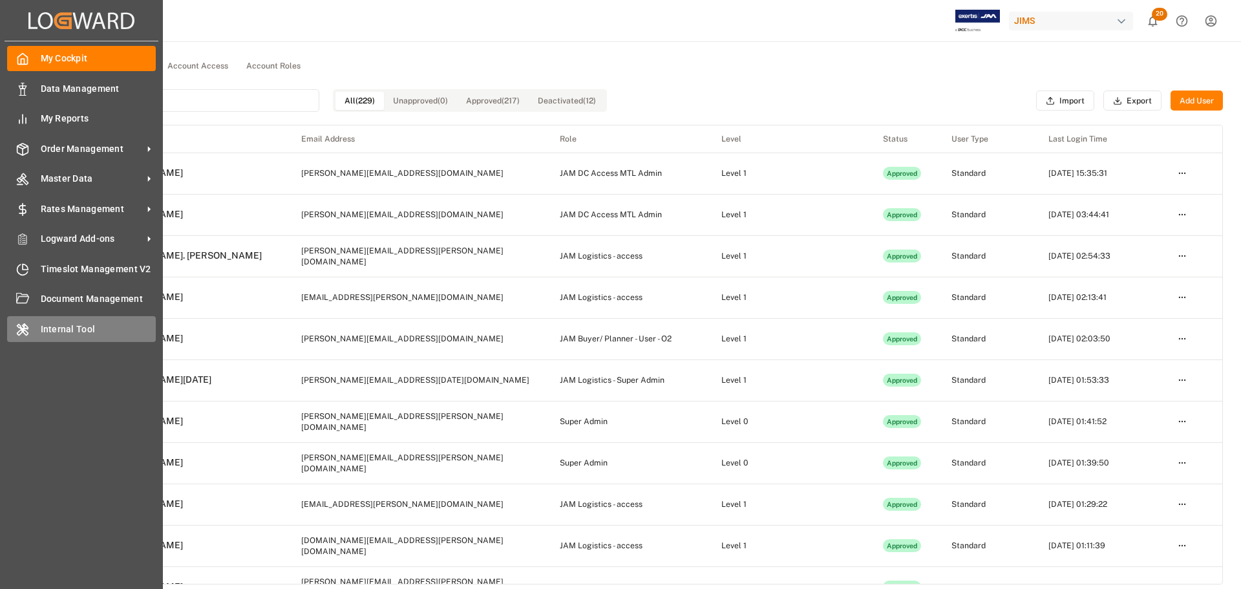
click at [41, 336] on span "Internal Tool" at bounding box center [99, 330] width 116 height 14
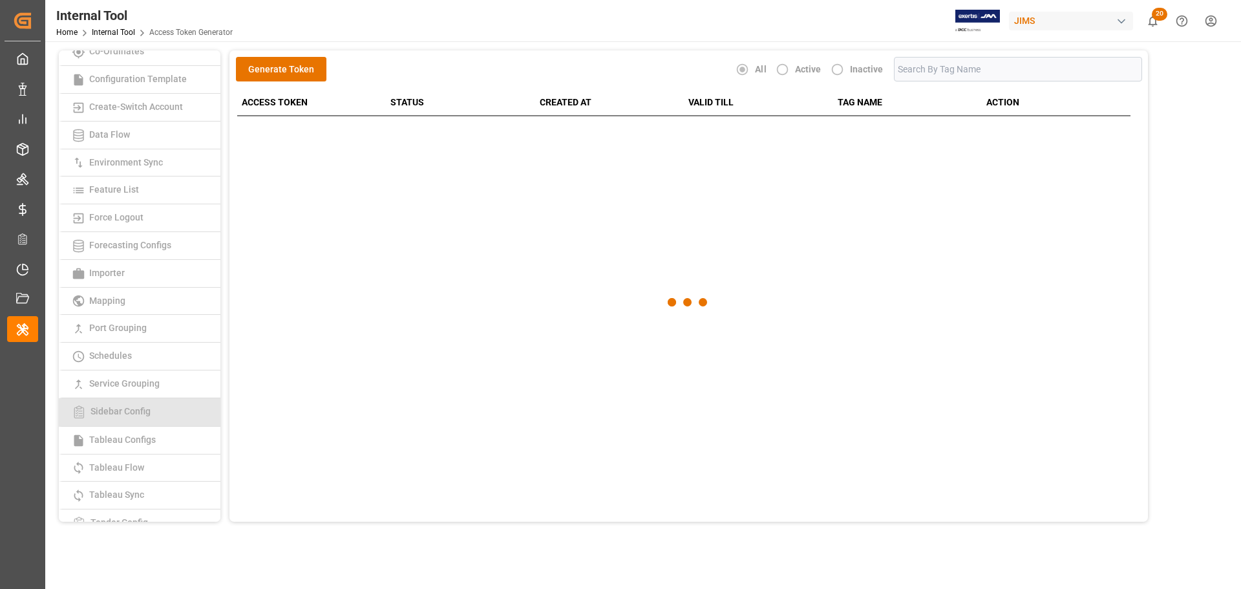
scroll to position [194, 0]
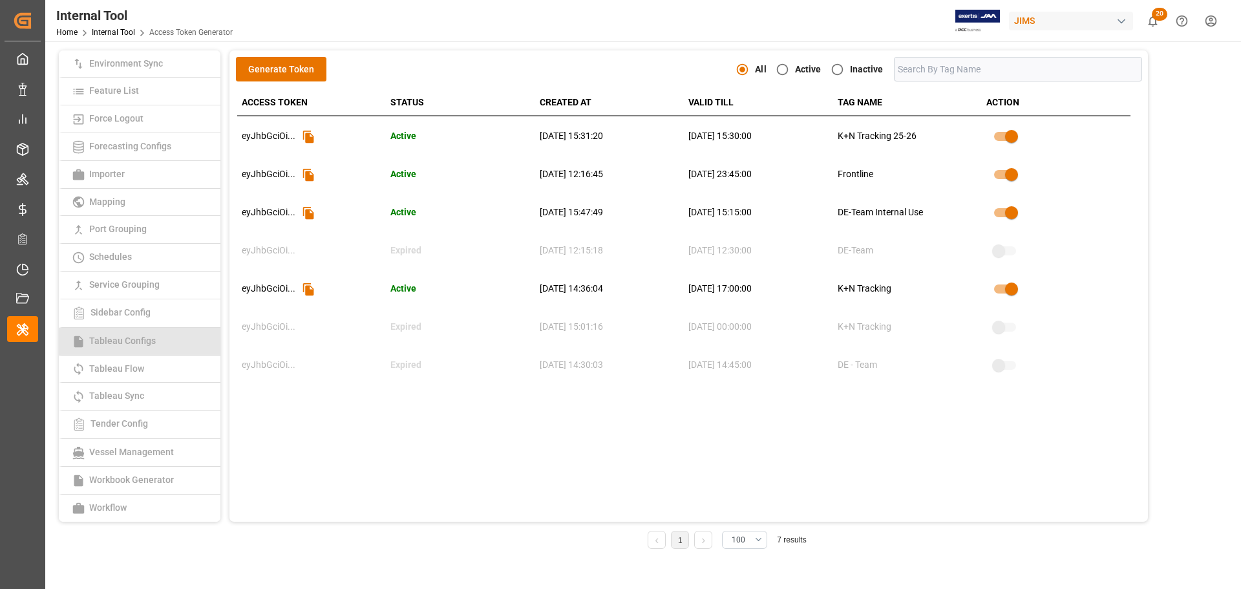
click at [140, 330] on link "Tableau Configs" at bounding box center [140, 342] width 162 height 28
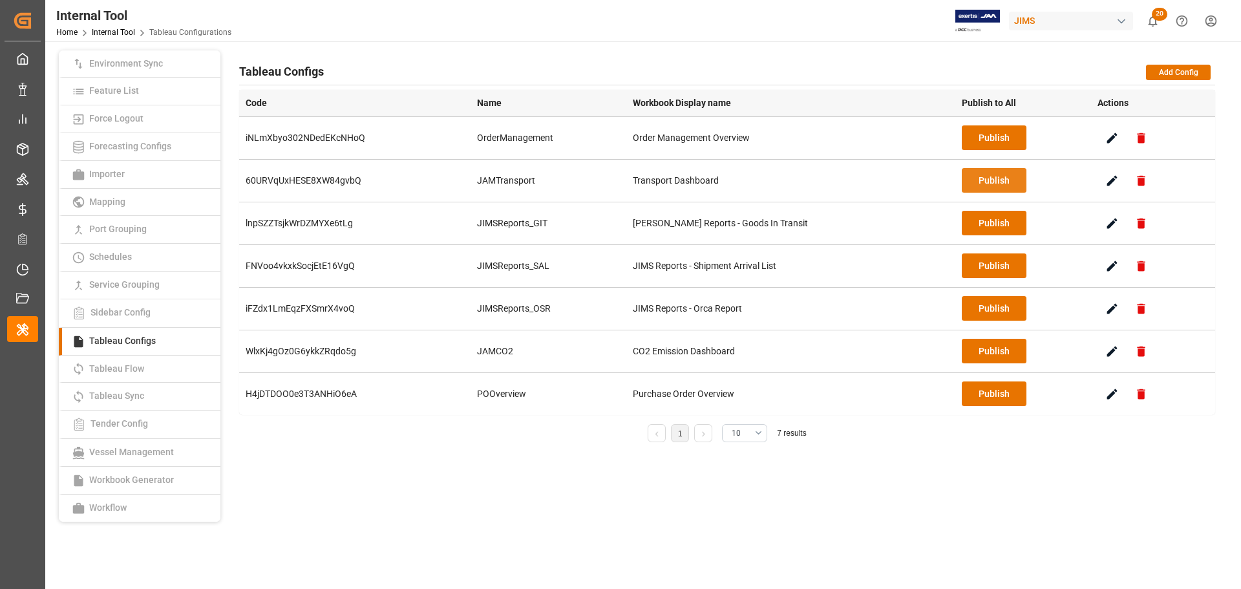
click at [963, 183] on button "Publish" at bounding box center [994, 180] width 65 height 25
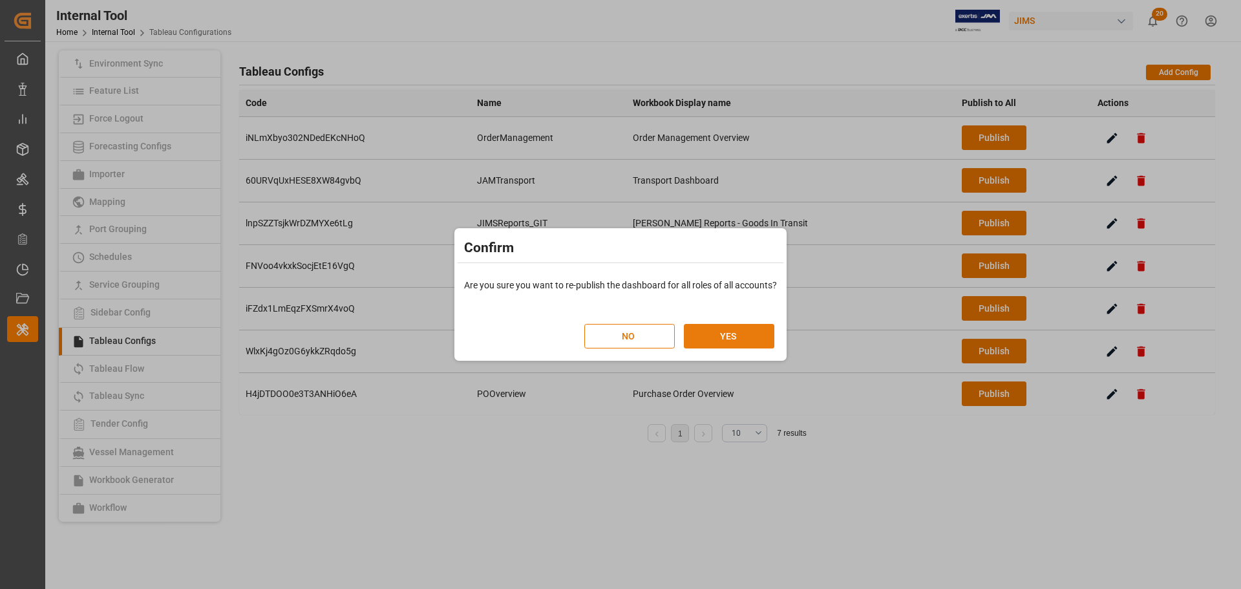
click at [752, 338] on button "YES" at bounding box center [729, 336] width 91 height 25
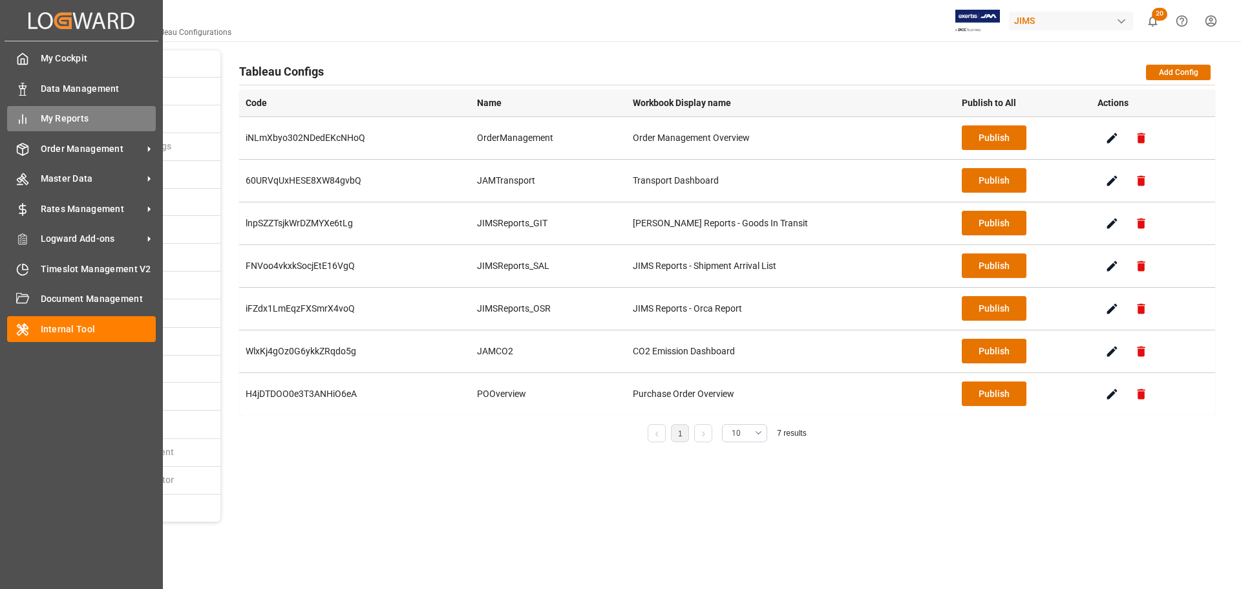
click at [81, 121] on span "My Reports" at bounding box center [99, 119] width 116 height 14
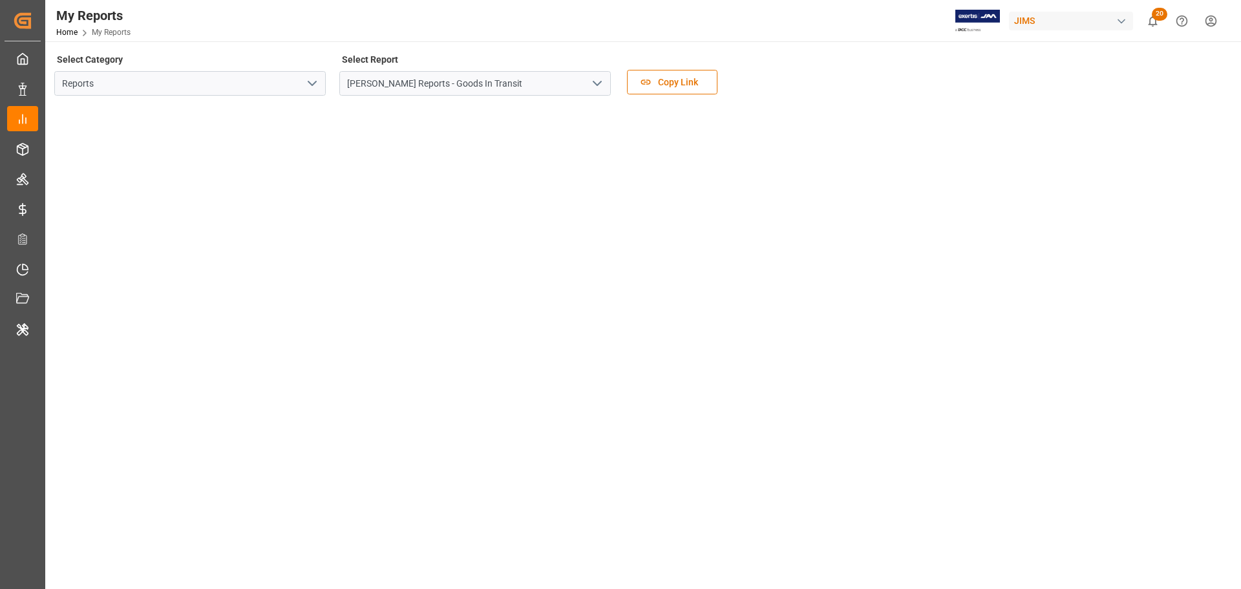
click at [310, 82] on polyline "open menu" at bounding box center [312, 83] width 8 height 4
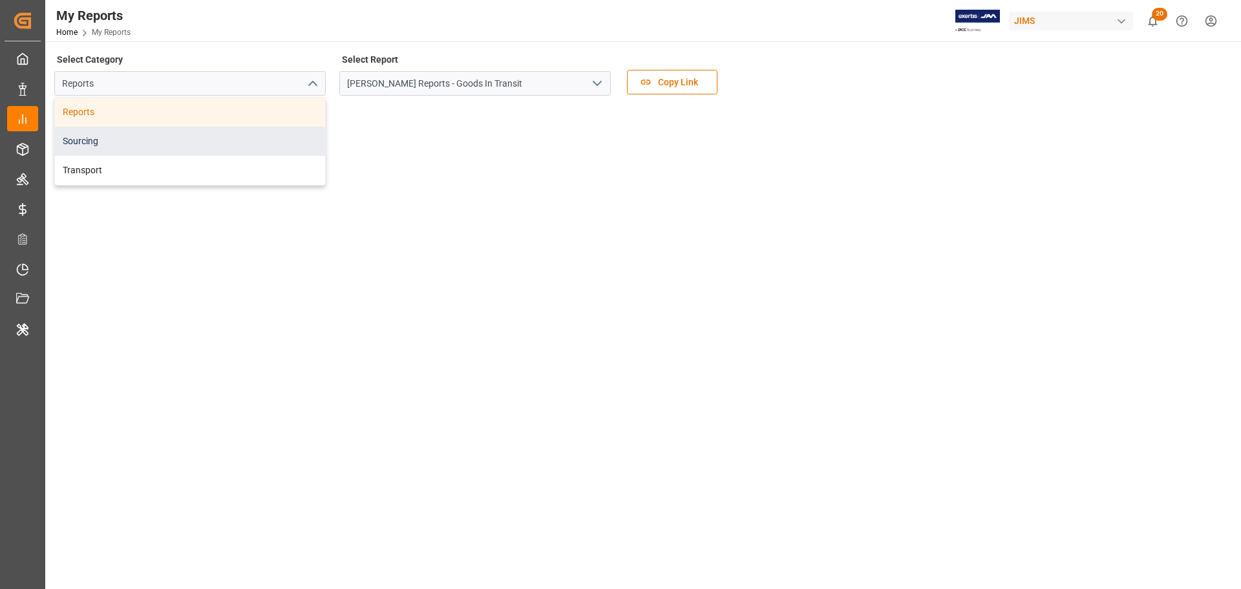
click at [125, 144] on div "Sourcing" at bounding box center [190, 141] width 270 height 29
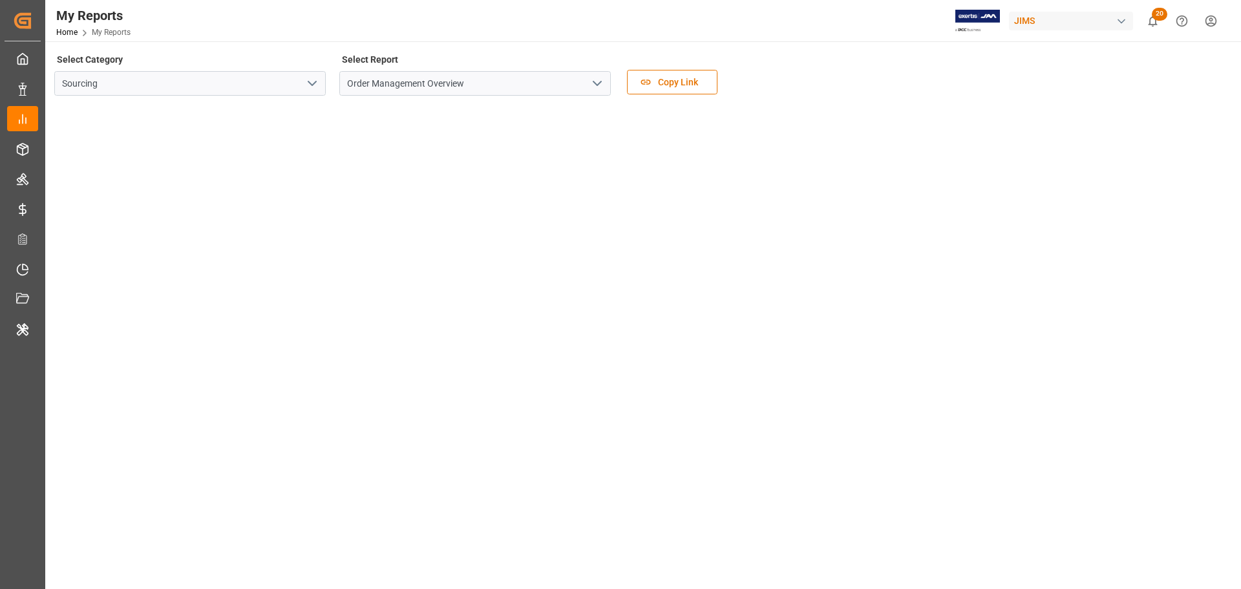
click at [314, 81] on icon "open menu" at bounding box center [312, 84] width 16 height 16
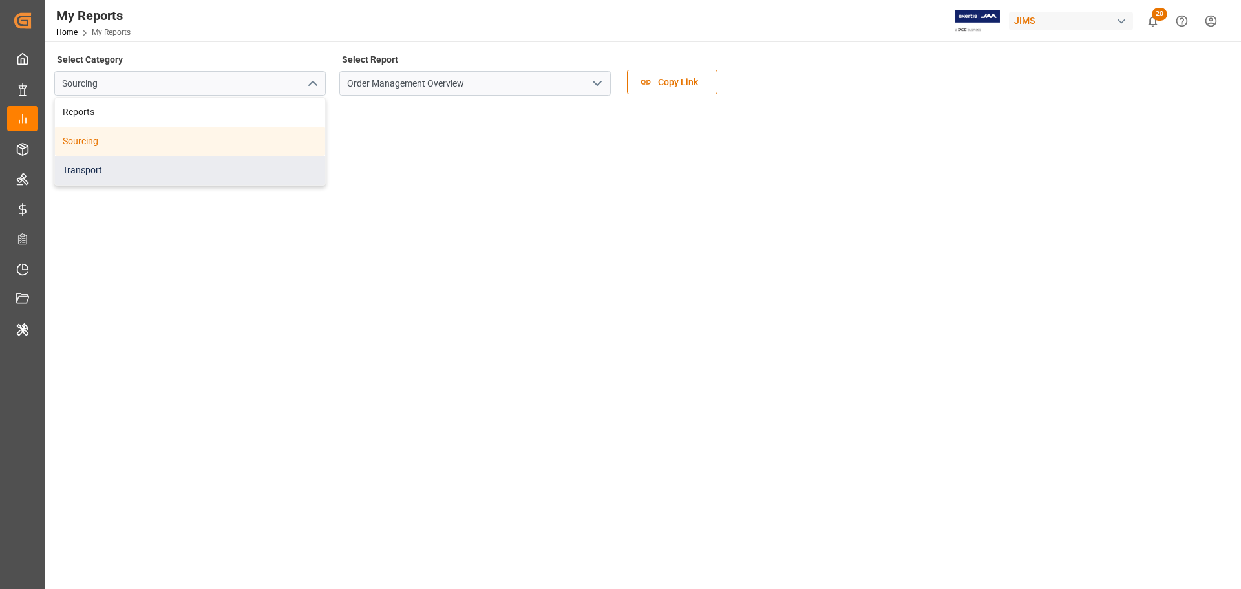
click at [182, 167] on div "Transport" at bounding box center [190, 170] width 270 height 29
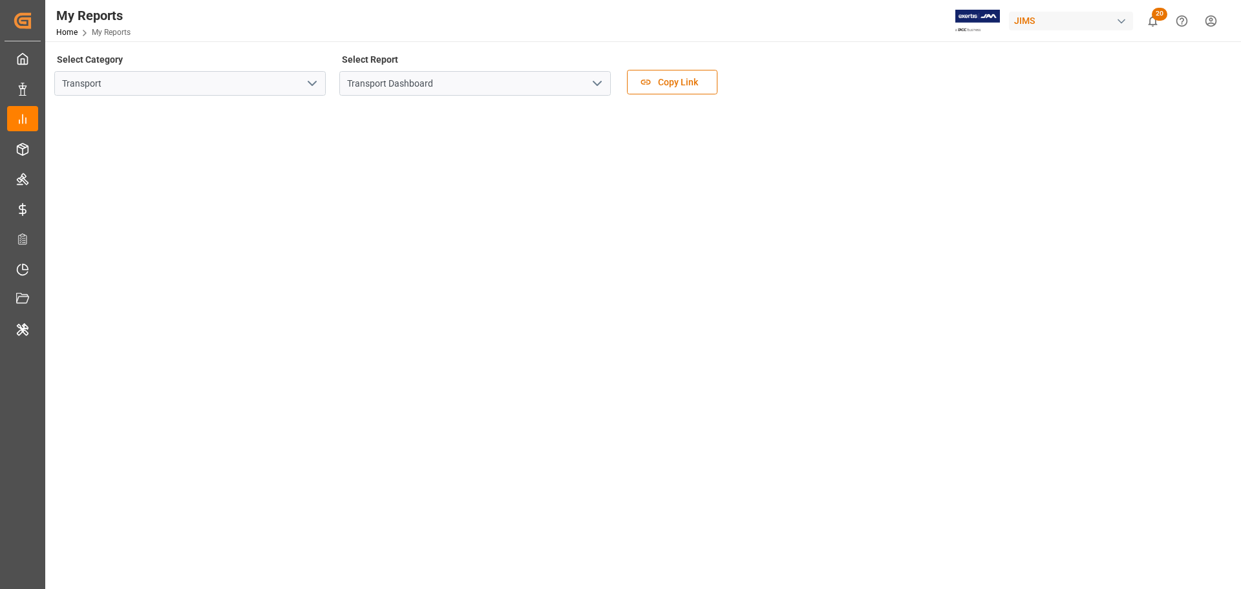
click at [757, 6] on div "My Reports Home My Reports JIMS 20 Notifications Only show unread All Watching …" at bounding box center [638, 20] width 1205 height 41
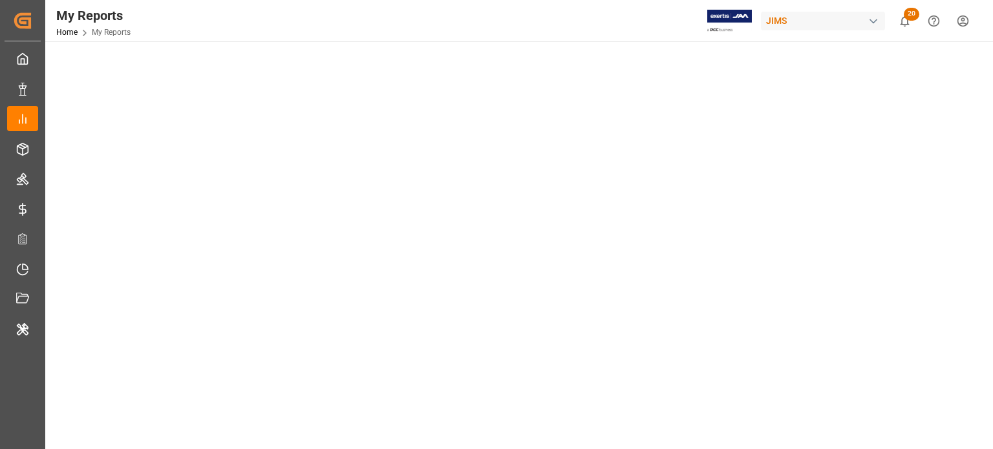
scroll to position [67, 0]
click at [586, 29] on div "My Reports Home My Reports JIMS 20 Notifications Only show unread All Watching …" at bounding box center [514, 20] width 957 height 41
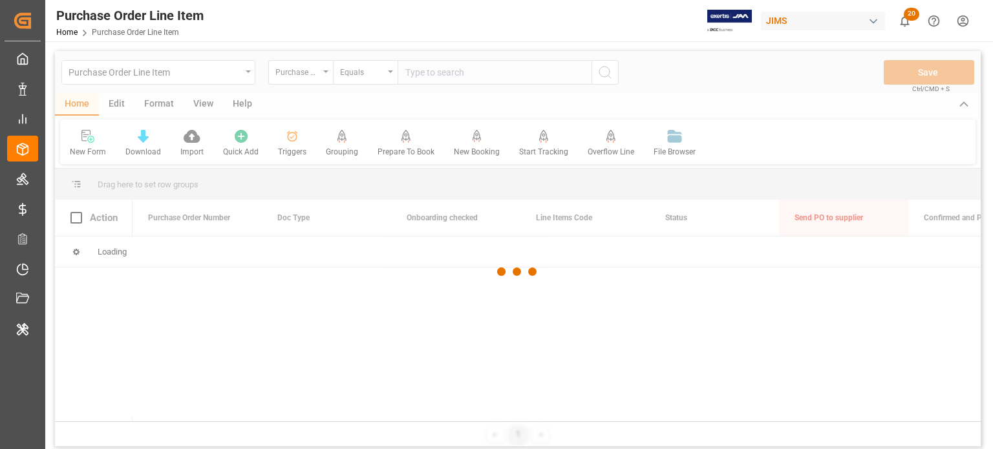
click at [202, 69] on div at bounding box center [518, 272] width 926 height 442
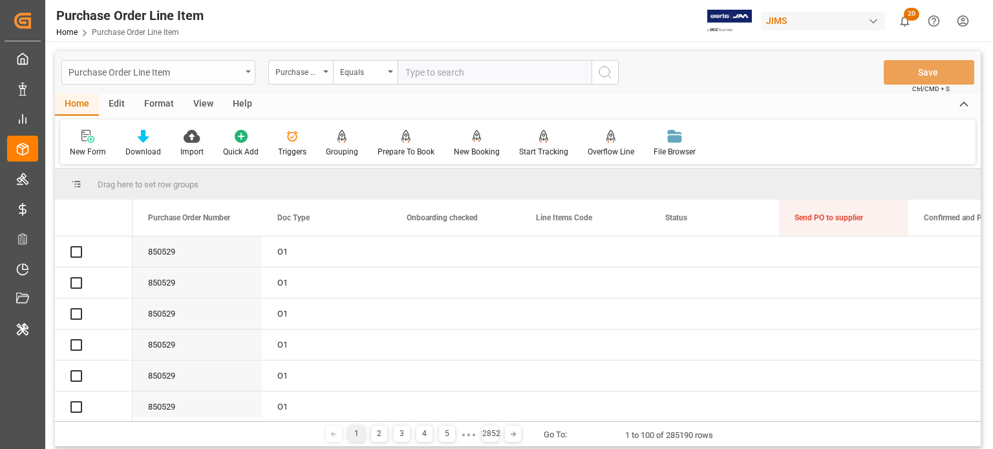
click at [232, 74] on div "Purchase Order Line Item" at bounding box center [155, 71] width 173 height 16
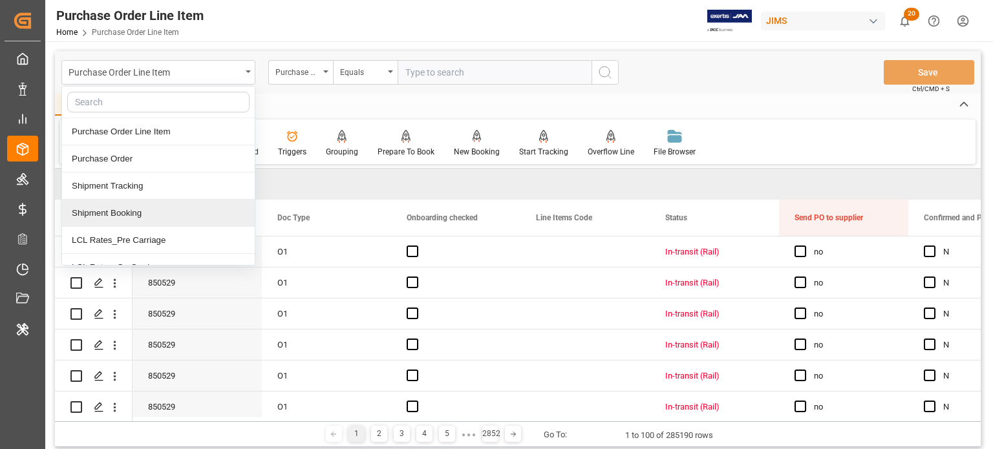
click at [131, 216] on div "Shipment Booking" at bounding box center [158, 213] width 193 height 27
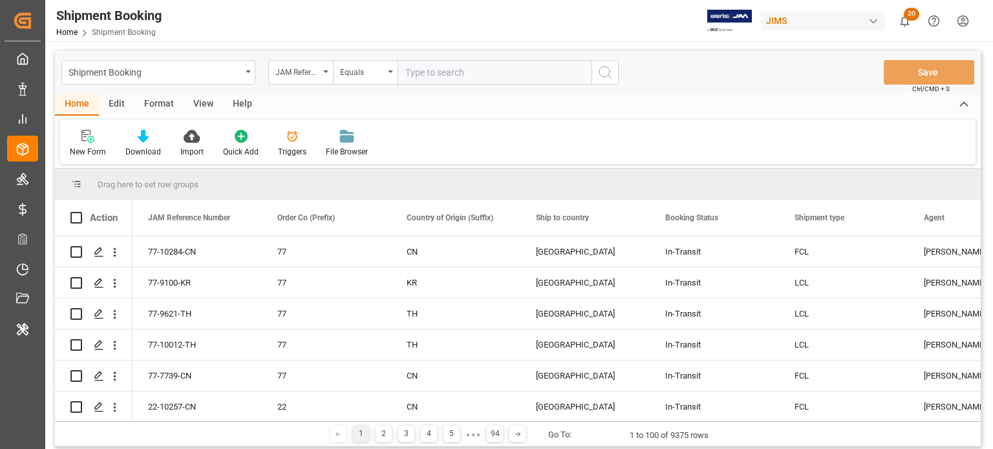
click at [112, 103] on div "Edit" at bounding box center [117, 105] width 36 height 22
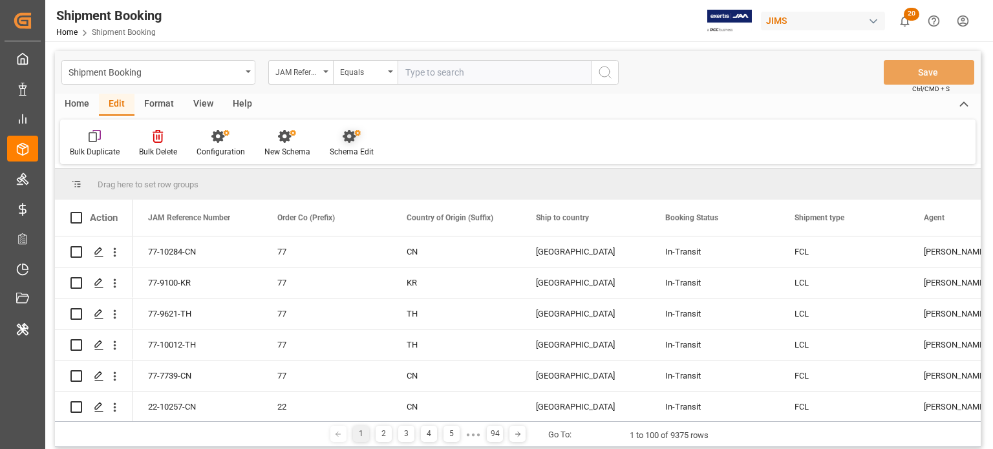
click at [344, 142] on icon at bounding box center [352, 136] width 18 height 13
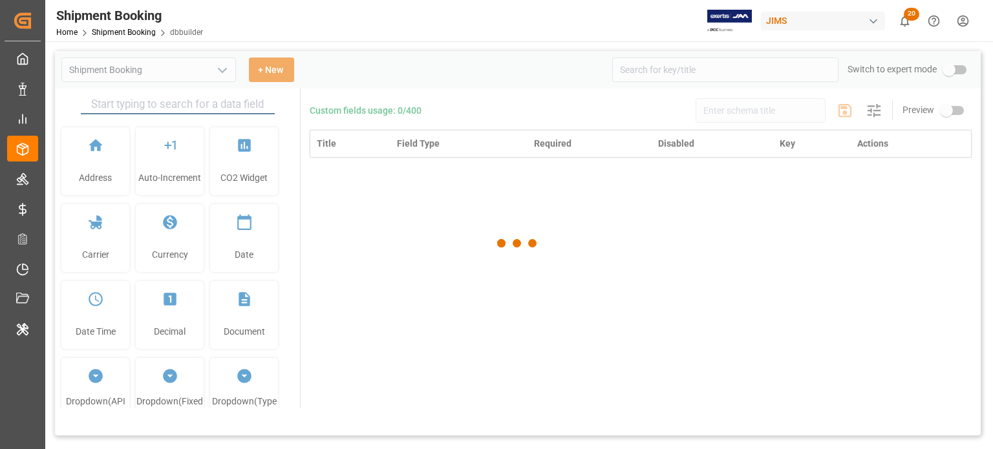
type input "Shipment Booking"
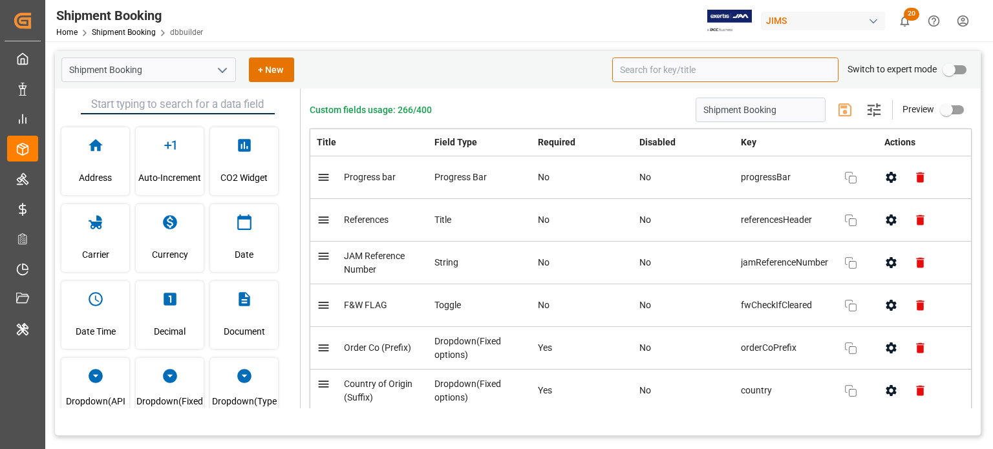
click at [674, 77] on input at bounding box center [725, 70] width 226 height 25
paste input "i"
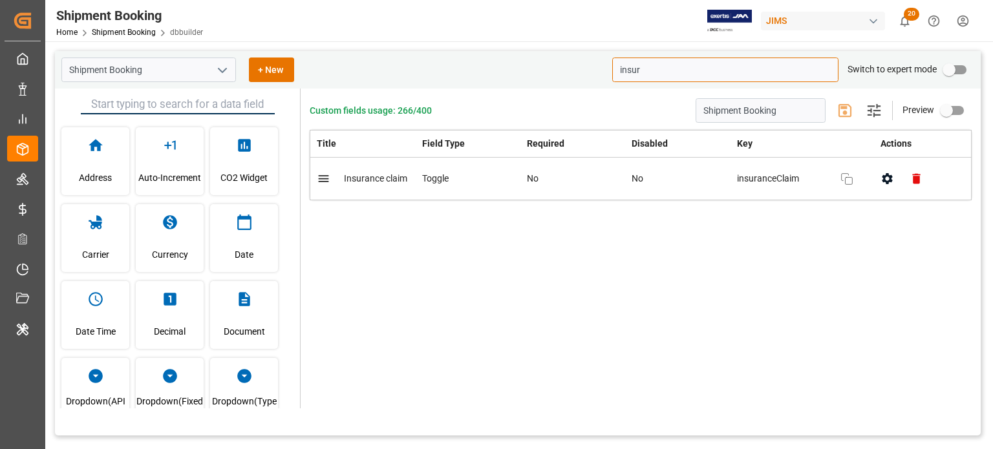
click at [890, 178] on icon "button" at bounding box center [887, 178] width 10 height 11
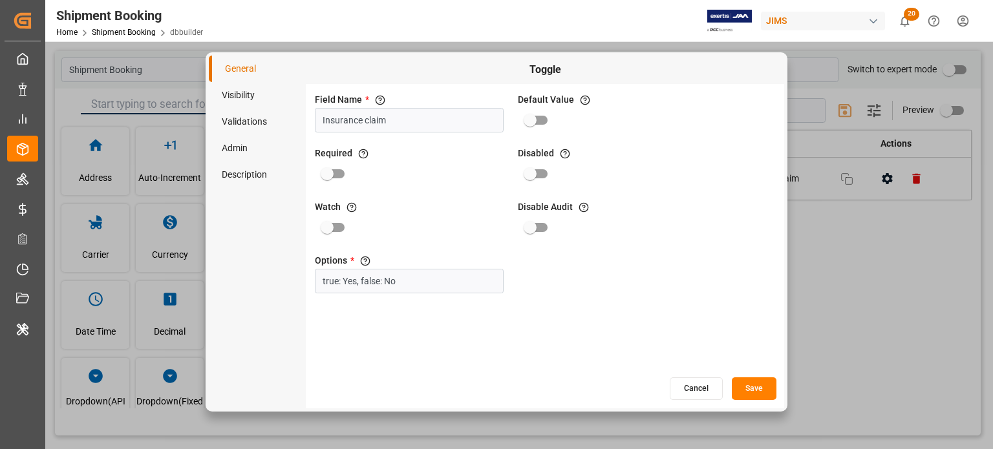
drag, startPoint x: 428, startPoint y: 124, endPoint x: 206, endPoint y: 111, distance: 222.8
click at [206, 111] on div "General Visibility Validations Admin Description Toggle Field Name * The title …" at bounding box center [497, 231] width 582 height 359
click at [683, 385] on button "Cancel" at bounding box center [696, 389] width 53 height 23
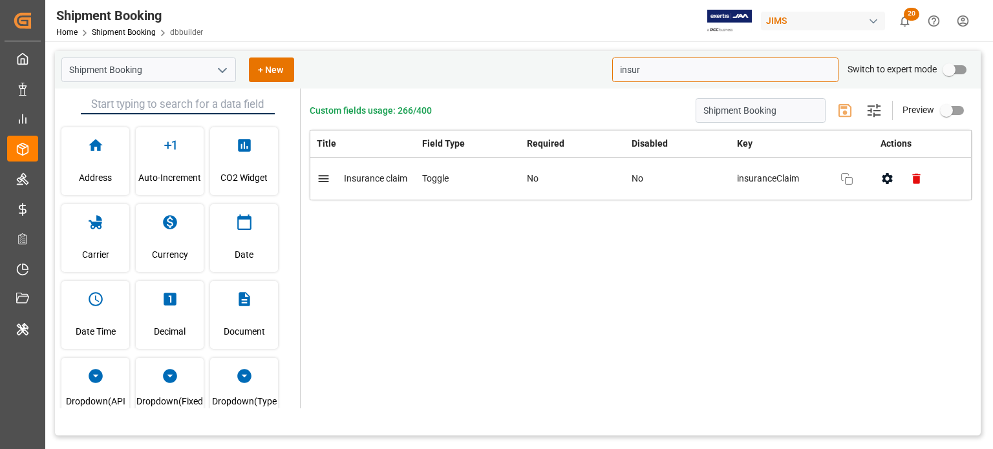
click at [687, 70] on input "insur" at bounding box center [725, 70] width 226 height 25
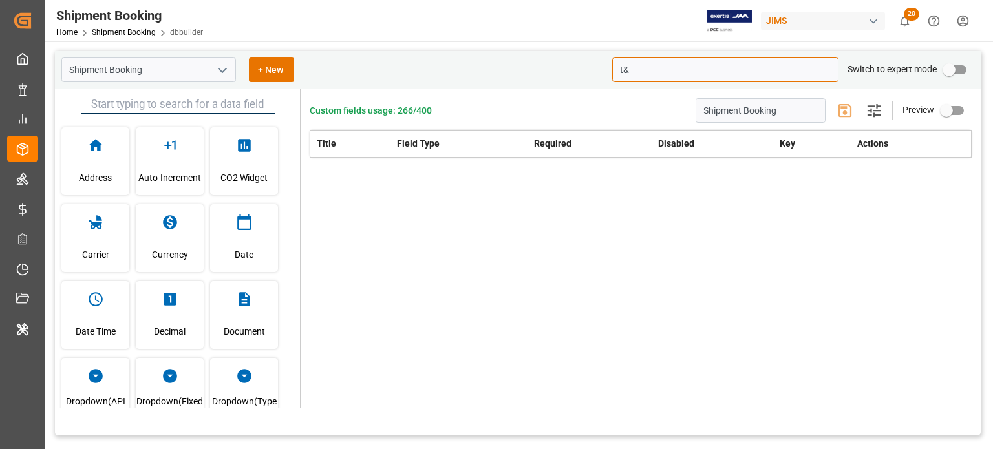
type input "t"
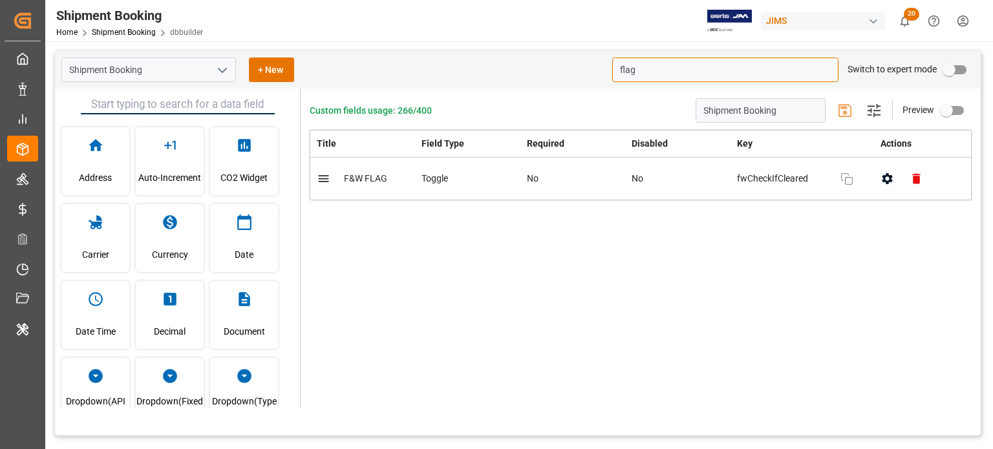
click at [890, 175] on icon "button" at bounding box center [887, 178] width 10 height 11
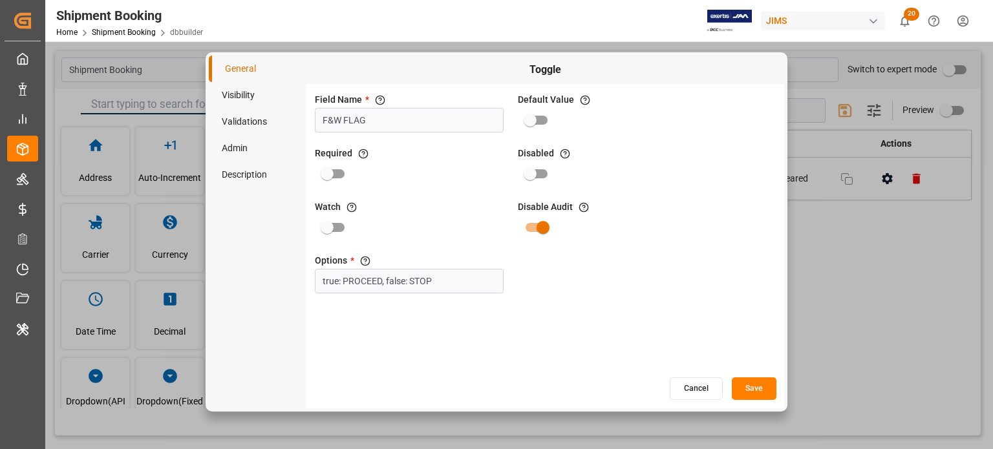
drag, startPoint x: 442, startPoint y: 131, endPoint x: 220, endPoint y: 119, distance: 222.7
click at [220, 119] on div "General Visibility Validations Admin Description Toggle Field Name * The title …" at bounding box center [496, 232] width 575 height 353
click at [701, 390] on button "Cancel" at bounding box center [696, 389] width 53 height 23
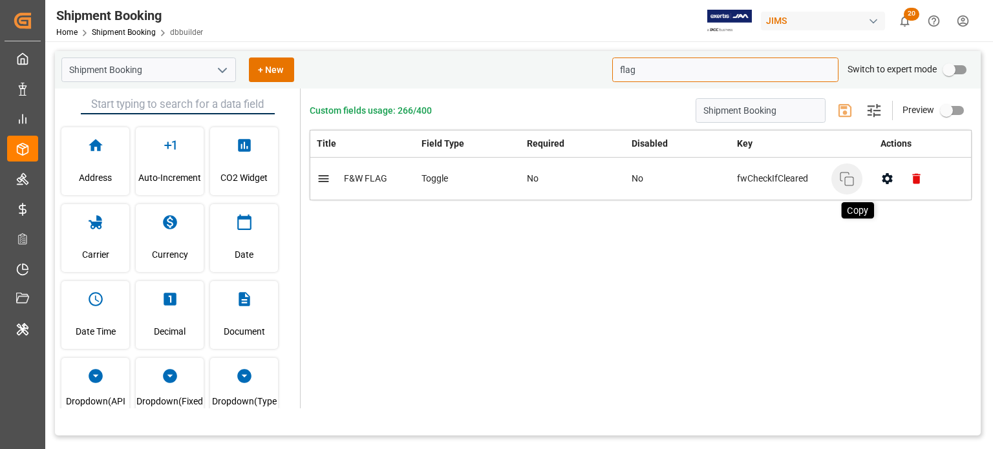
click at [846, 175] on icon "button" at bounding box center [847, 179] width 16 height 16
click at [641, 70] on input "flag" at bounding box center [725, 70] width 226 height 25
click at [887, 180] on icon "button" at bounding box center [887, 179] width 14 height 14
type input "insu"
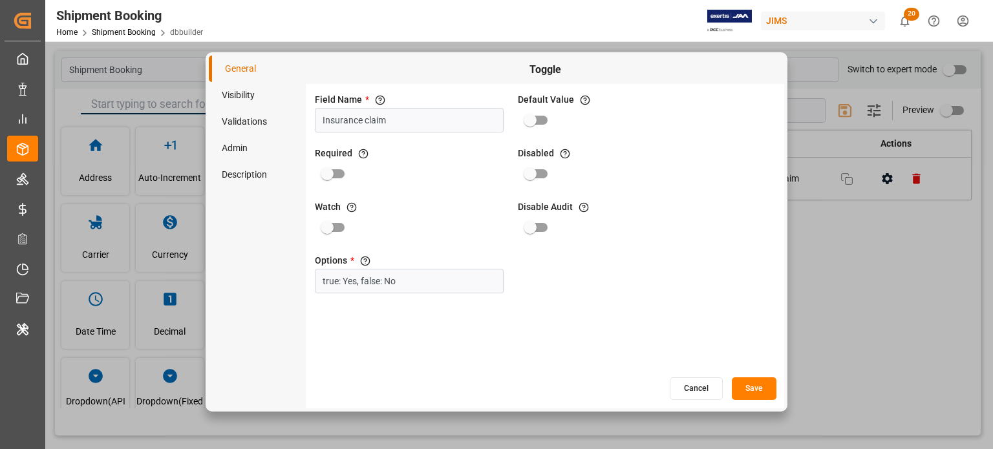
drag, startPoint x: 392, startPoint y: 120, endPoint x: 261, endPoint y: 127, distance: 130.8
click at [261, 127] on div "General Visibility Validations Admin Description Toggle Field Name * The title …" at bounding box center [496, 232] width 575 height 353
click at [691, 391] on button "Cancel" at bounding box center [696, 389] width 53 height 23
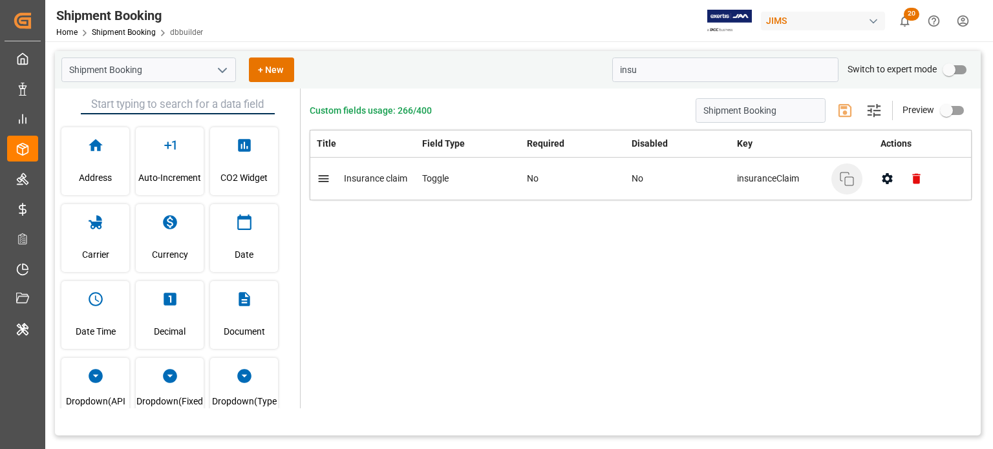
click at [856, 176] on button "Copy" at bounding box center [846, 179] width 31 height 31
